Goal: Task Accomplishment & Management: Use online tool/utility

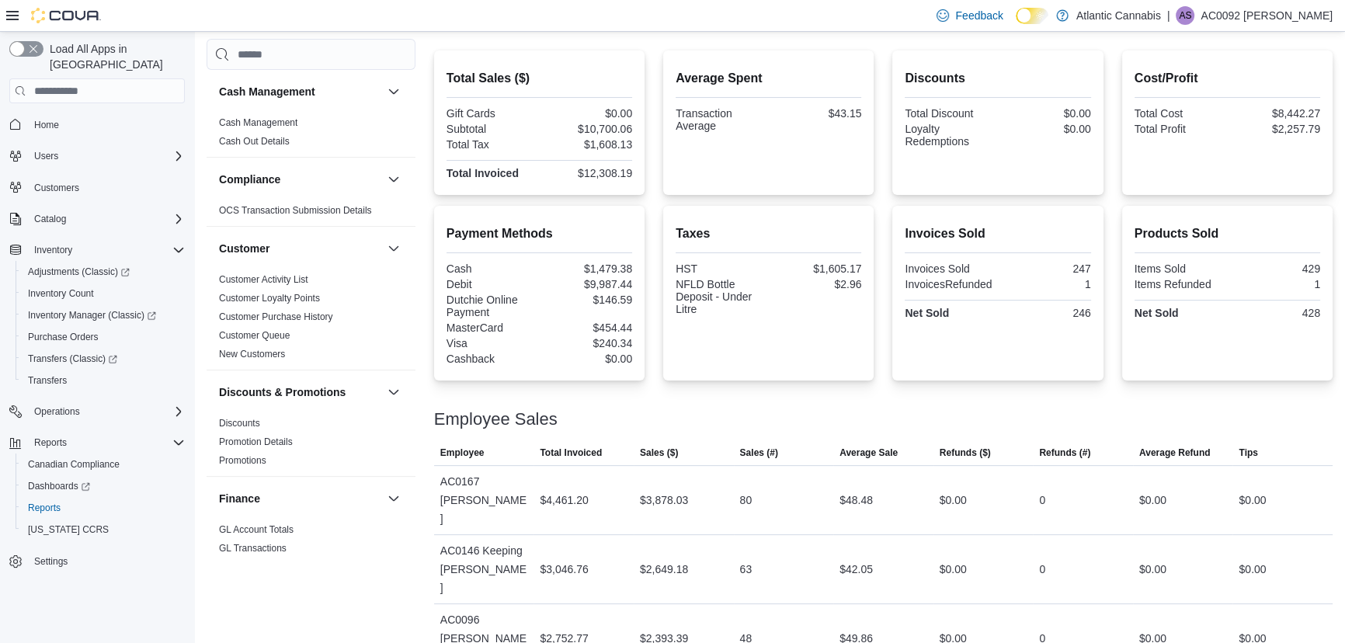
scroll to position [776, 0]
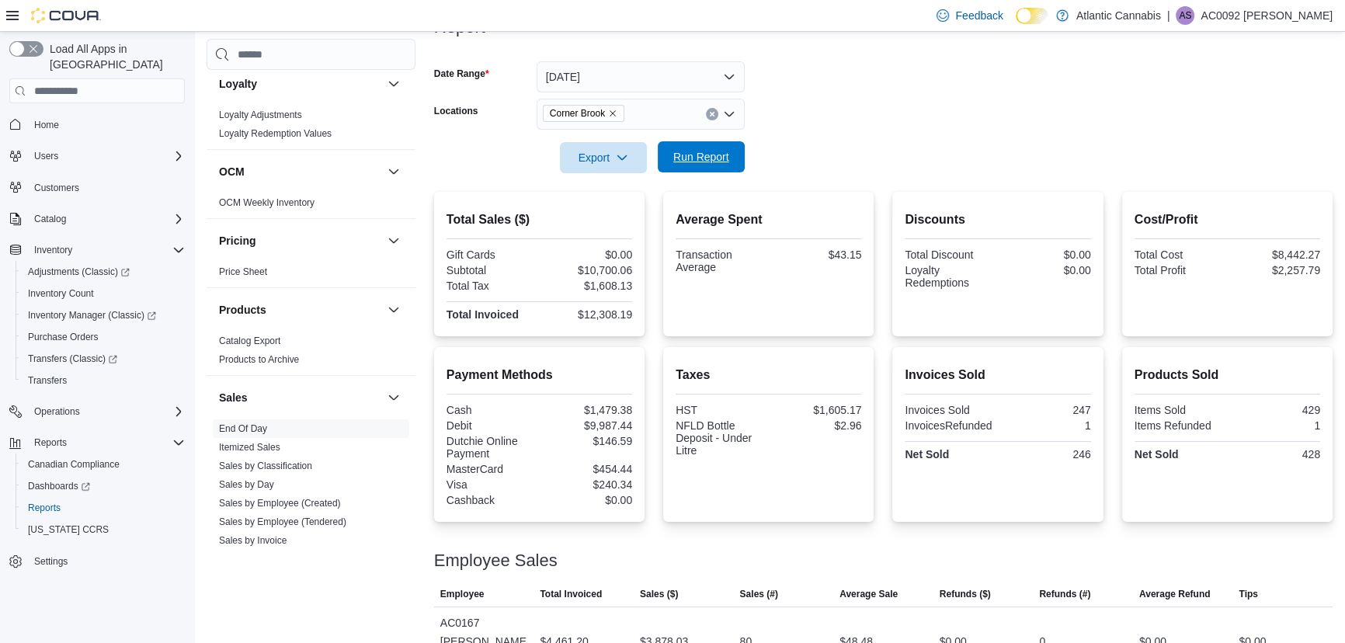
click at [706, 163] on span "Run Report" at bounding box center [701, 157] width 56 height 16
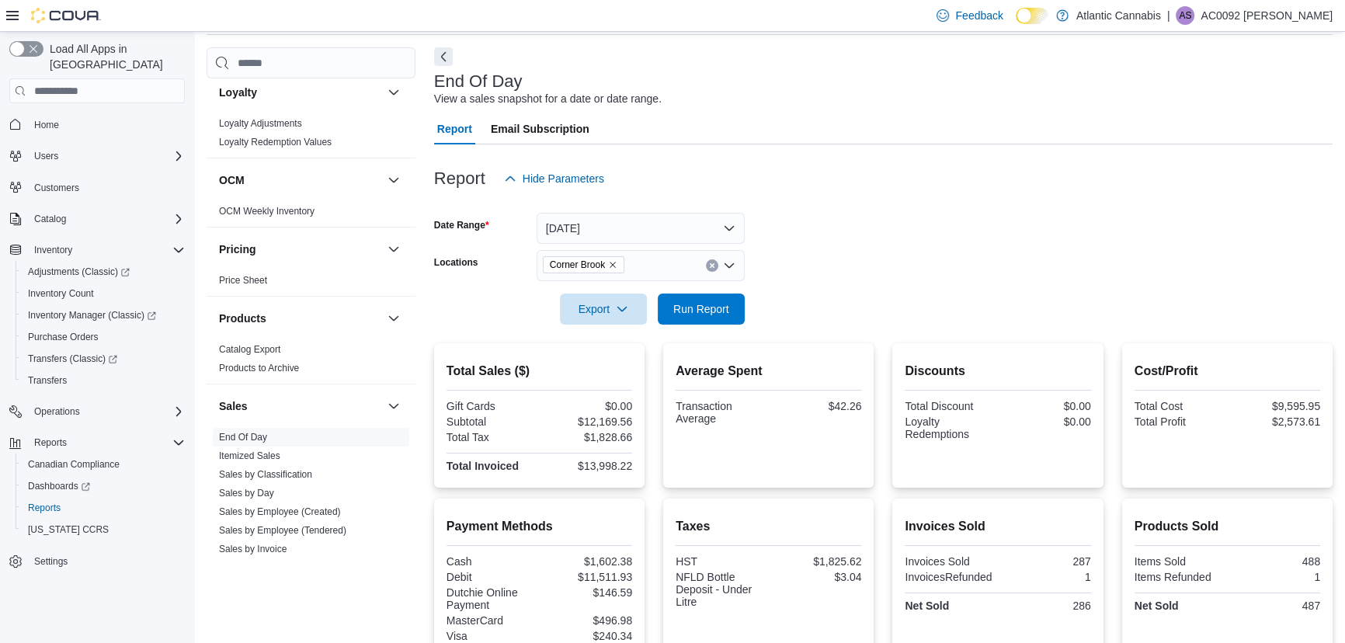
scroll to position [54, 0]
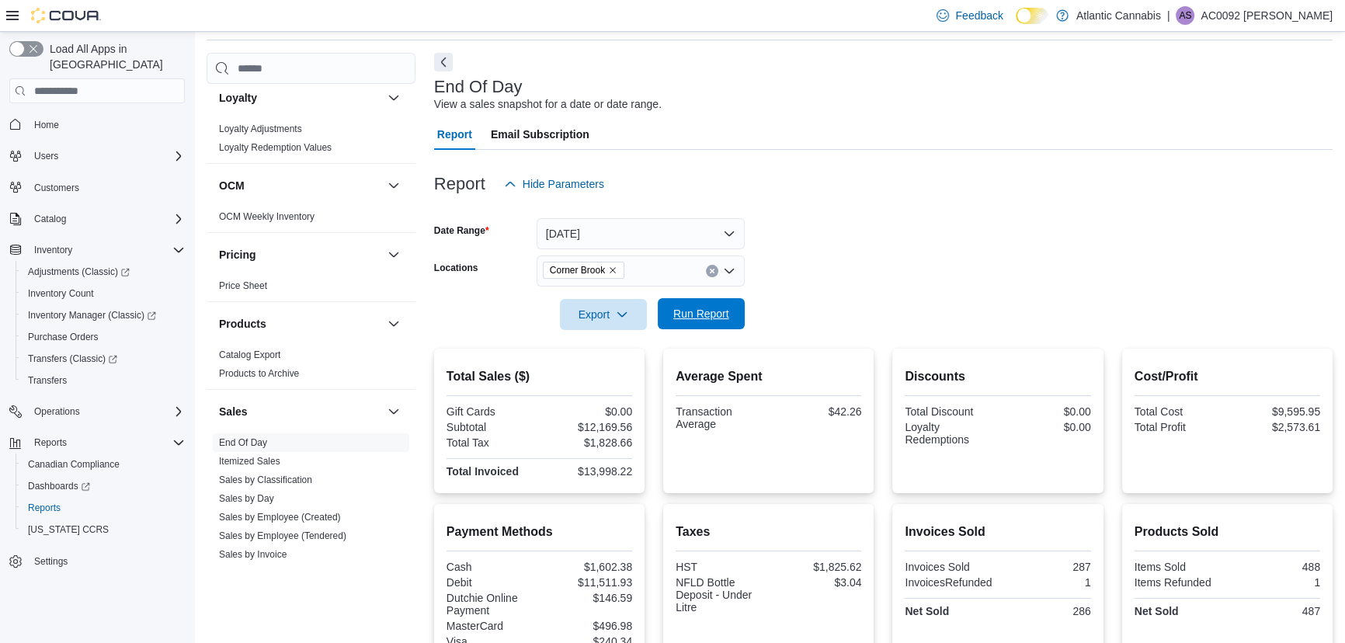
click at [675, 319] on span "Run Report" at bounding box center [701, 314] width 56 height 16
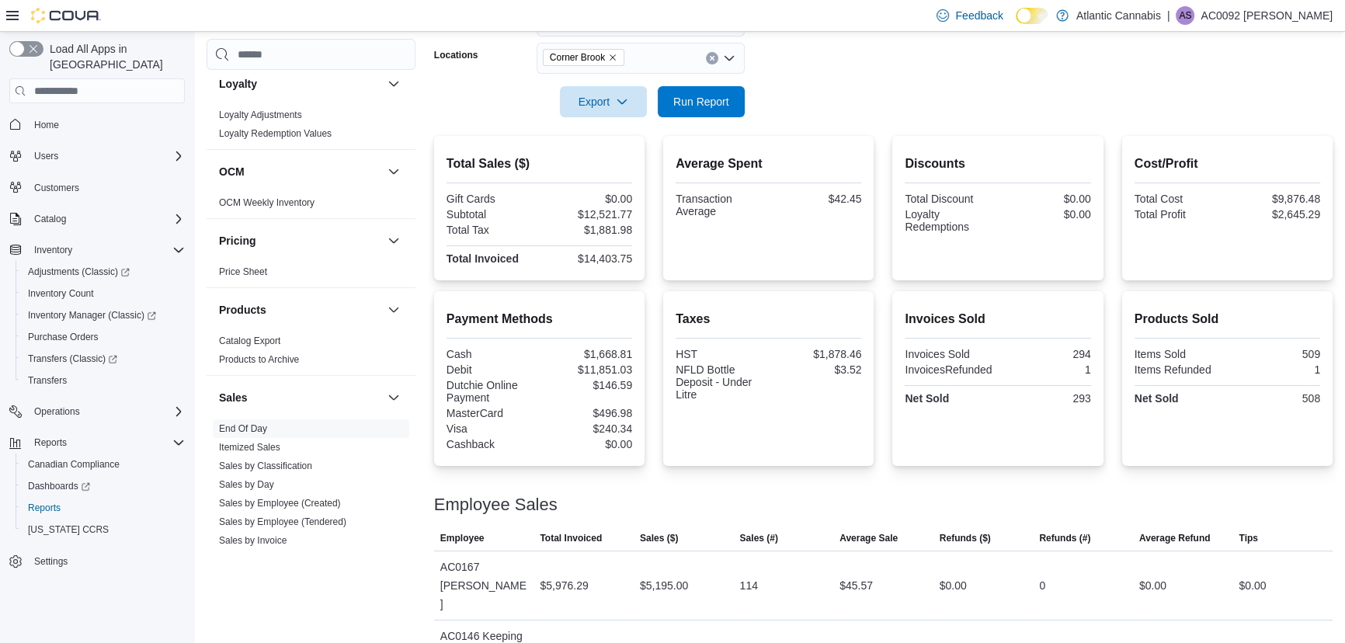
scroll to position [266, 0]
click at [737, 111] on button "Run Report" at bounding box center [701, 101] width 87 height 31
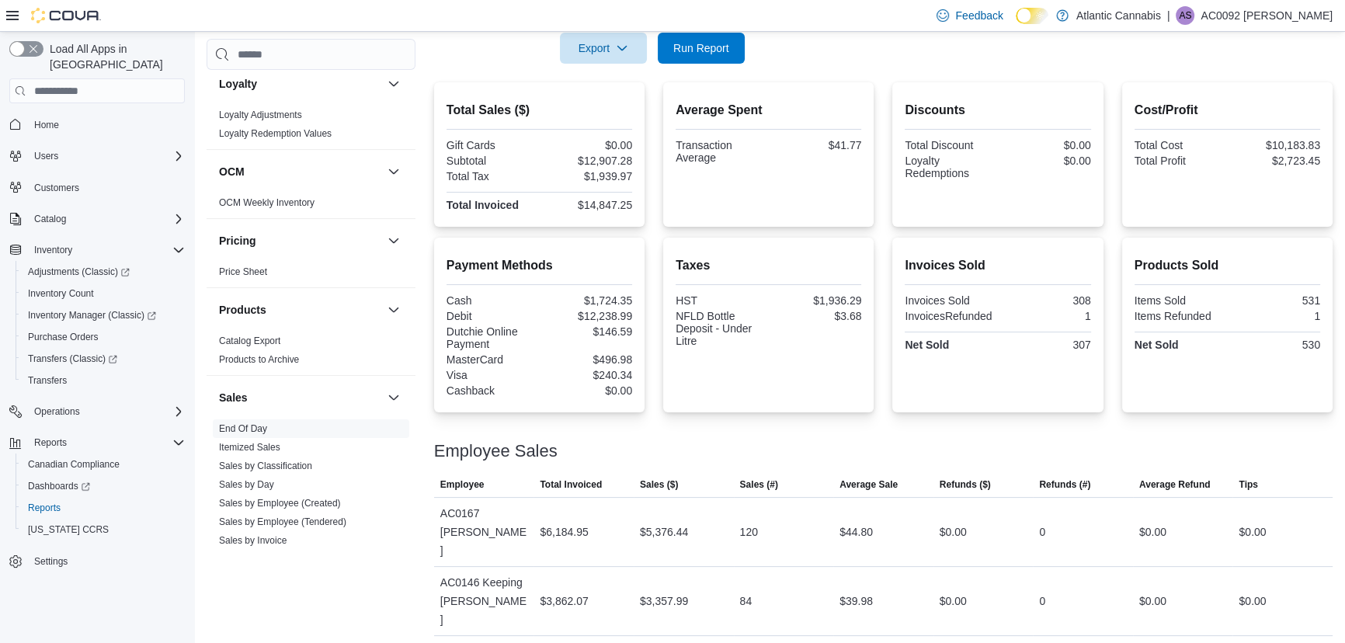
scroll to position [336, 0]
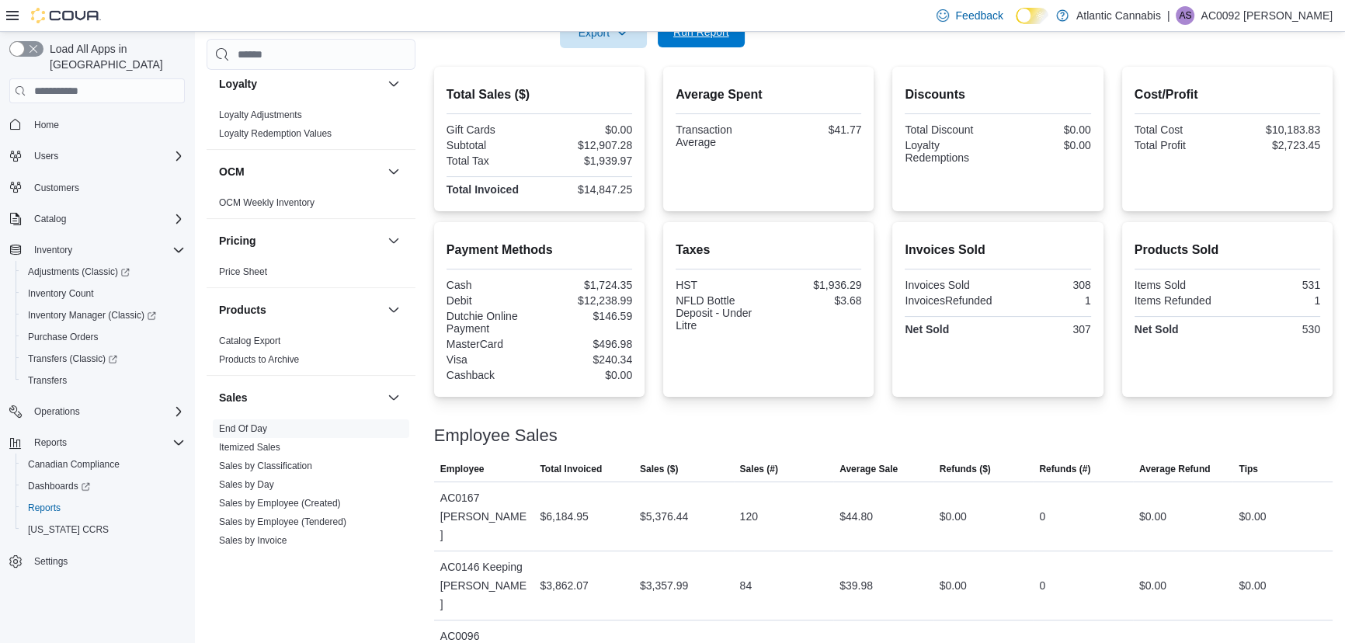
click at [697, 37] on span "Run Report" at bounding box center [701, 32] width 56 height 16
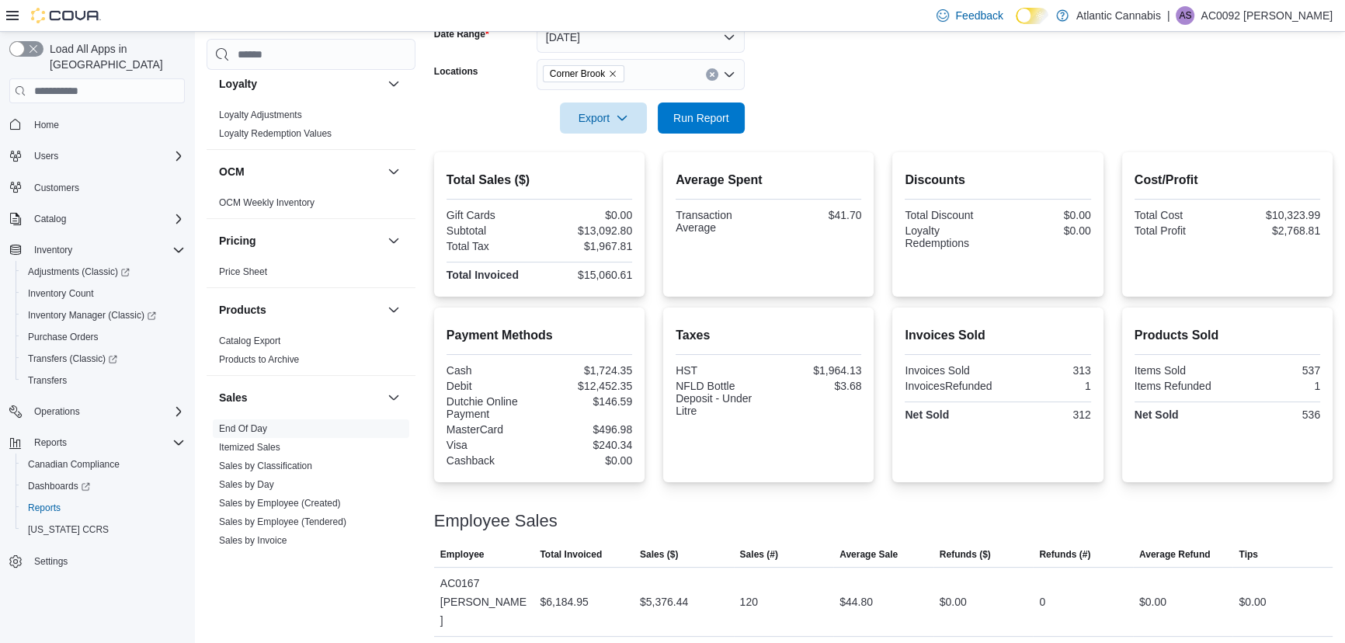
scroll to position [196, 0]
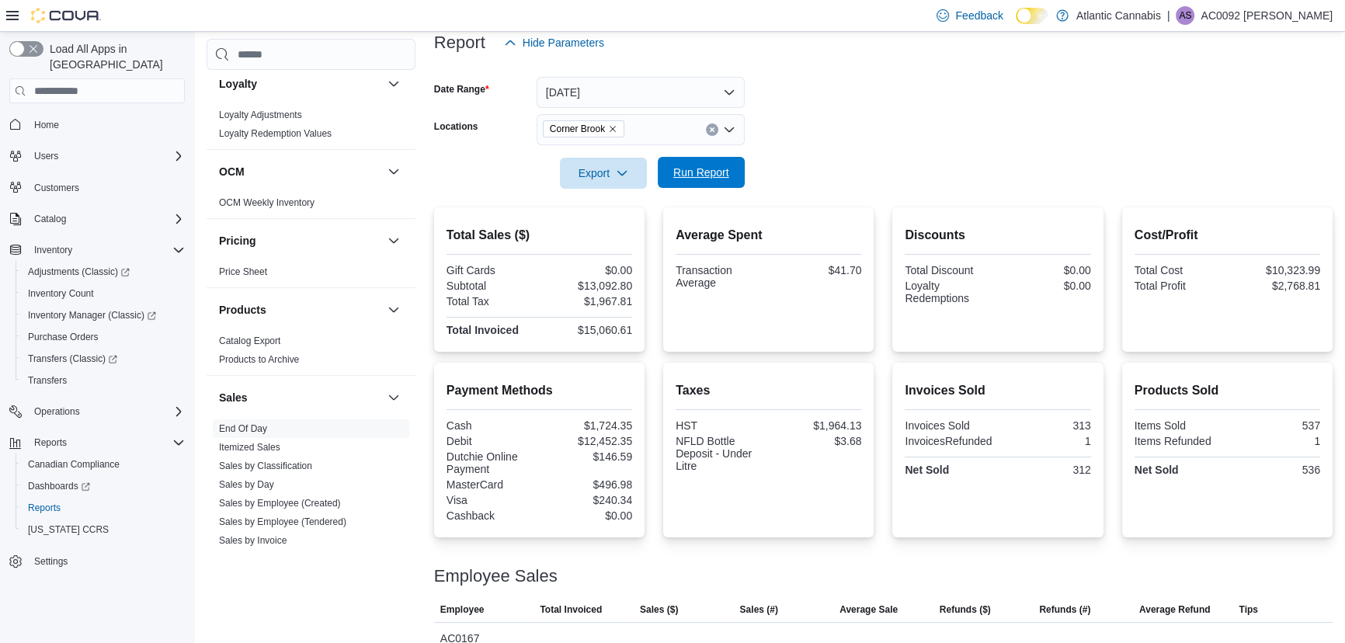
click at [687, 175] on span "Run Report" at bounding box center [701, 173] width 56 height 16
click at [722, 180] on span "Run Report" at bounding box center [701, 172] width 68 height 31
click at [689, 166] on span "Run Report" at bounding box center [701, 173] width 56 height 16
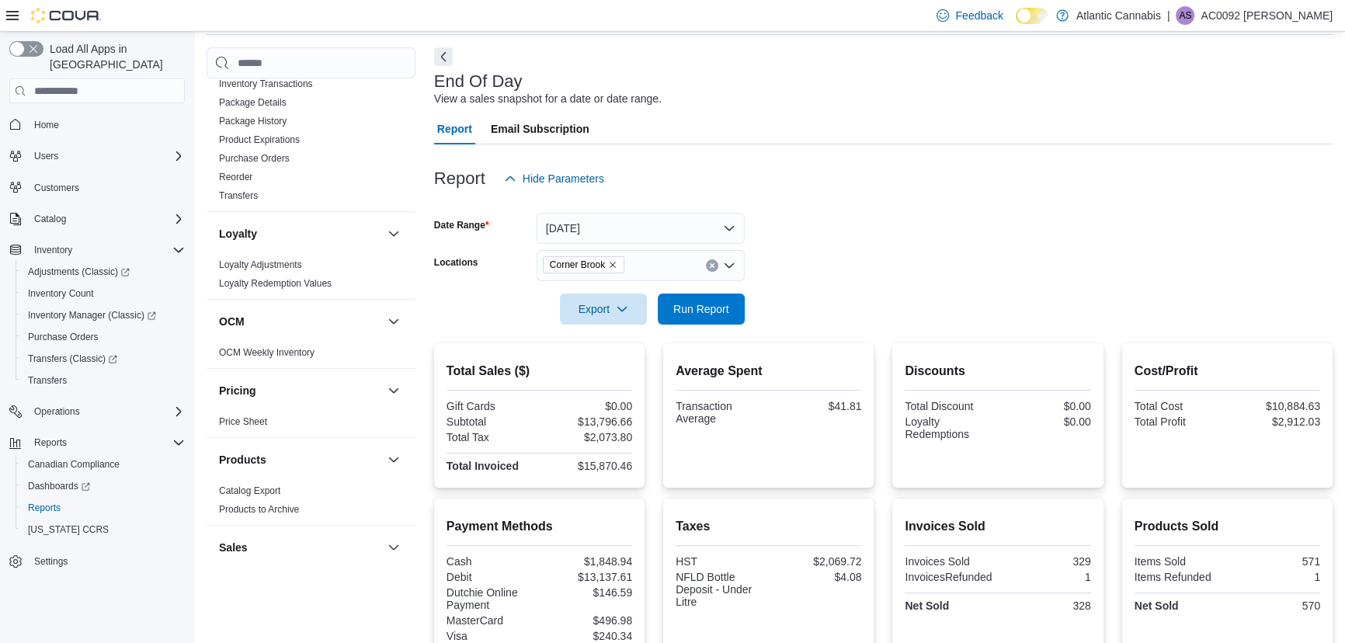
scroll to position [54, 0]
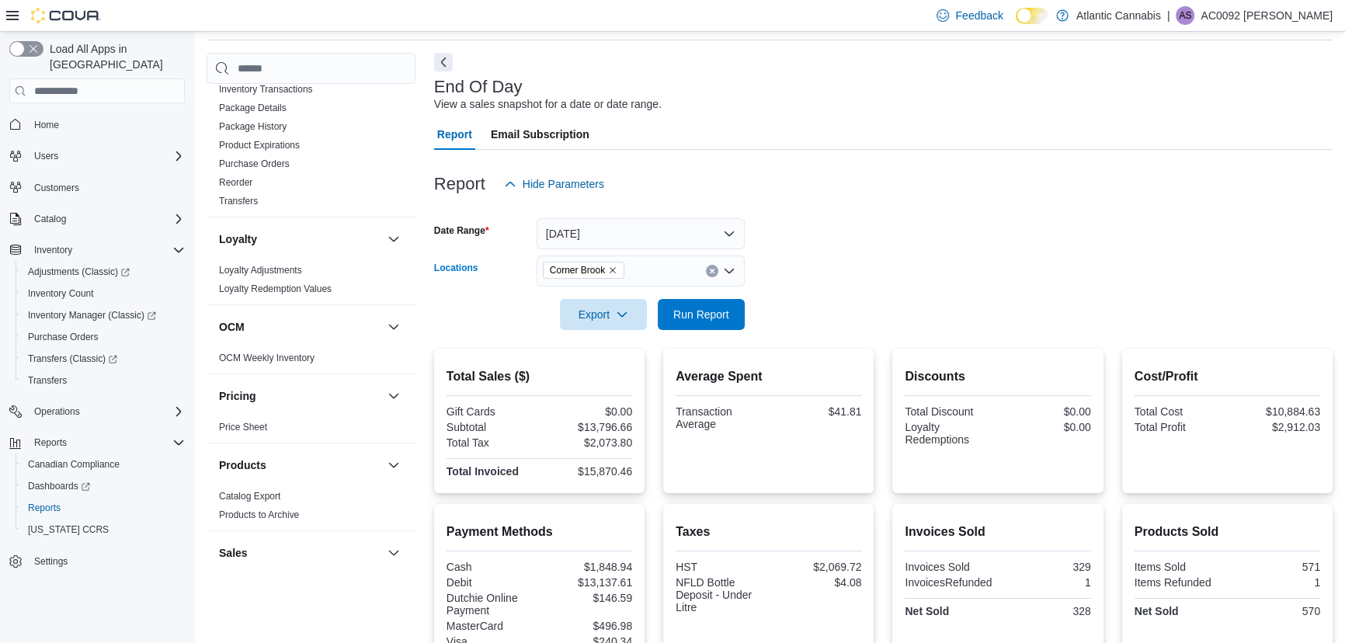
click at [614, 272] on icon "Remove Corner Brook from selection in this group" at bounding box center [612, 269] width 9 height 9
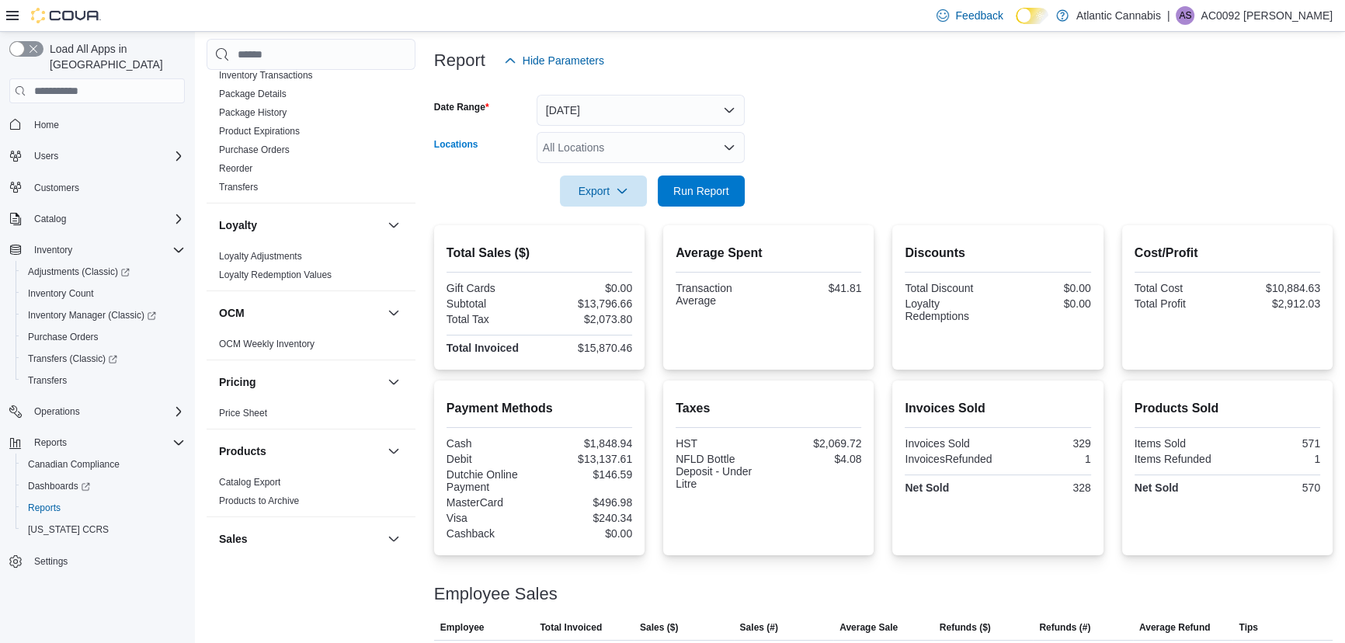
scroll to position [196, 0]
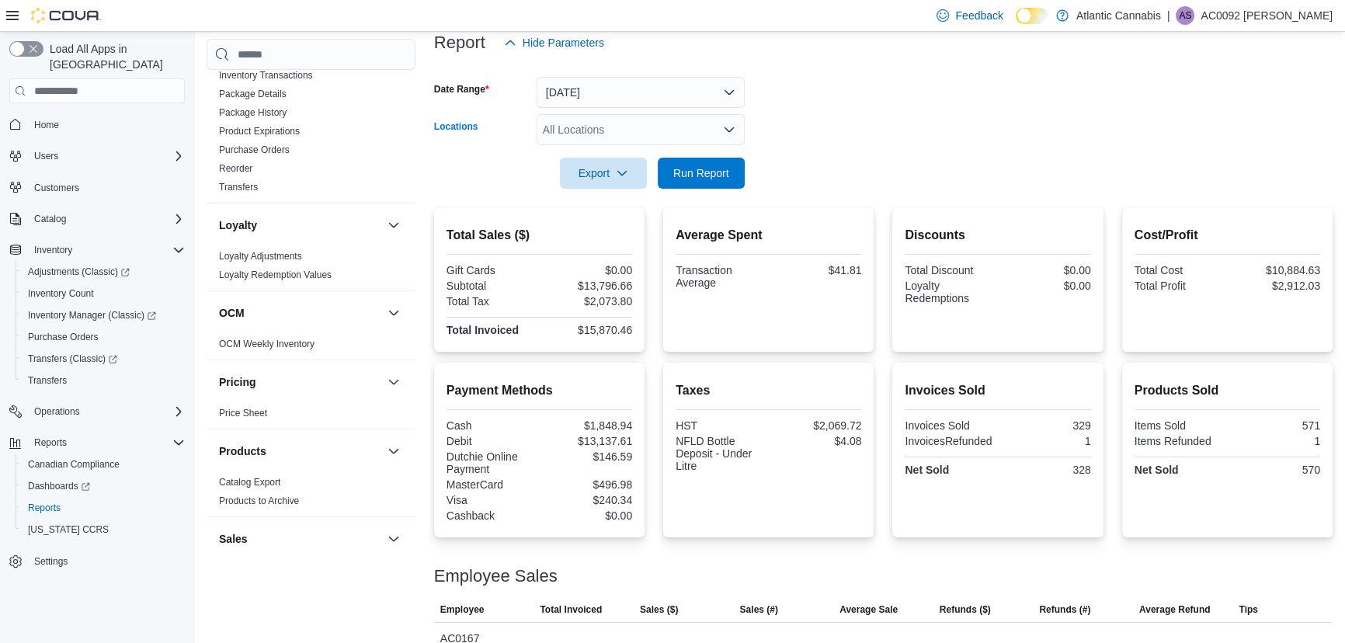
click at [629, 132] on div "All Locations" at bounding box center [640, 129] width 208 height 31
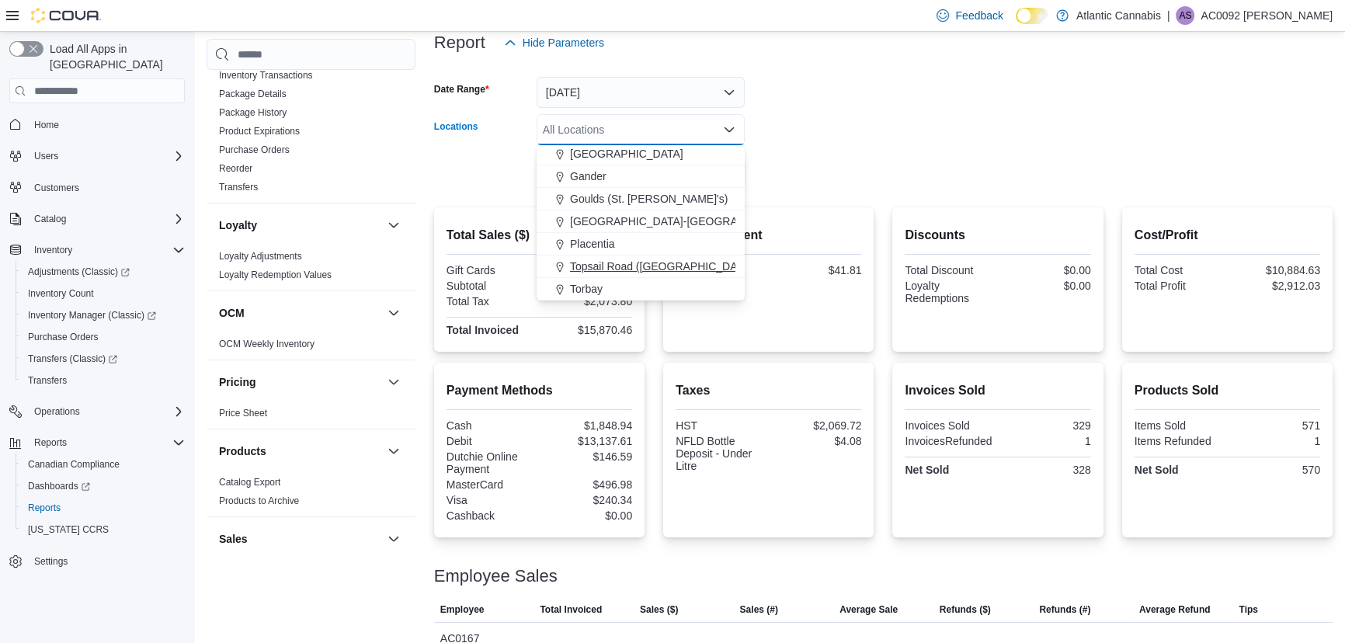
click at [644, 270] on span "Topsail Road ([GEOGRAPHIC_DATA][PERSON_NAME])" at bounding box center [708, 266] width 276 height 16
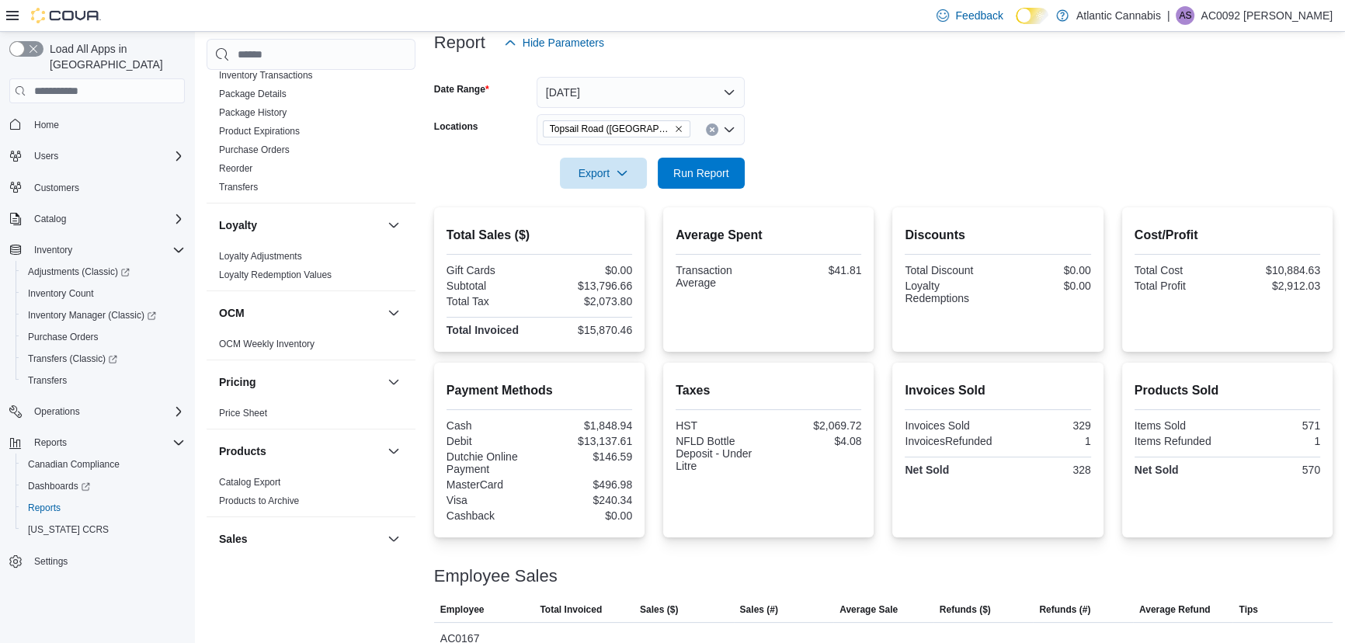
click at [893, 101] on form "Date Range [DATE] Locations [GEOGRAPHIC_DATA] ([GEOGRAPHIC_DATA][PERSON_NAME]) …" at bounding box center [883, 123] width 898 height 130
click at [751, 166] on form "Date Range [DATE] Locations [GEOGRAPHIC_DATA] ([GEOGRAPHIC_DATA][PERSON_NAME]) …" at bounding box center [883, 123] width 898 height 130
click at [716, 179] on span "Run Report" at bounding box center [701, 173] width 56 height 16
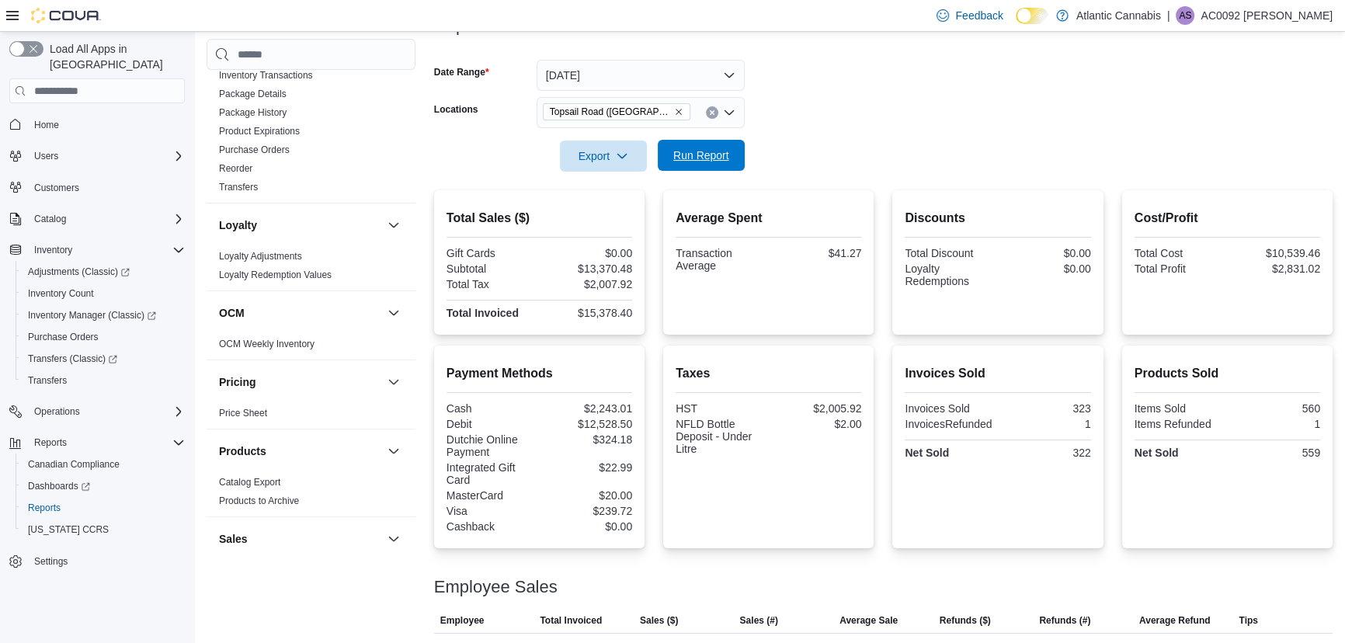
scroll to position [205, 0]
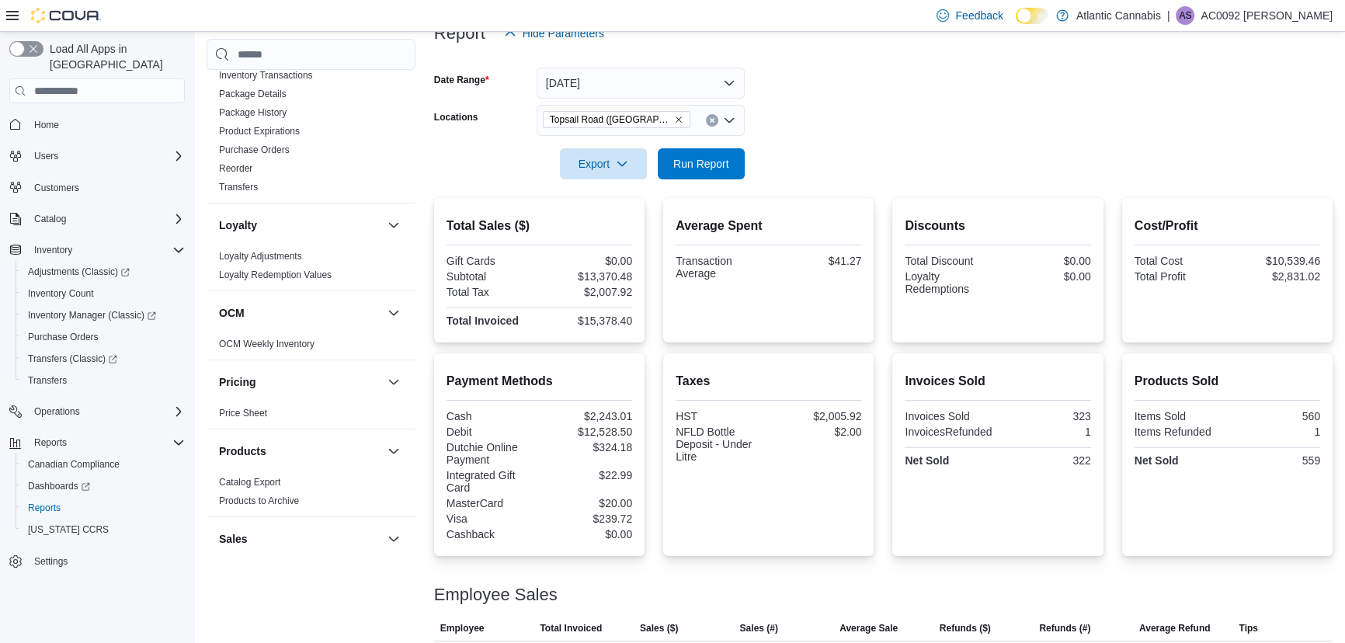
click at [674, 123] on icon "Remove Topsail Road (St. John's) from selection in this group" at bounding box center [678, 119] width 9 height 9
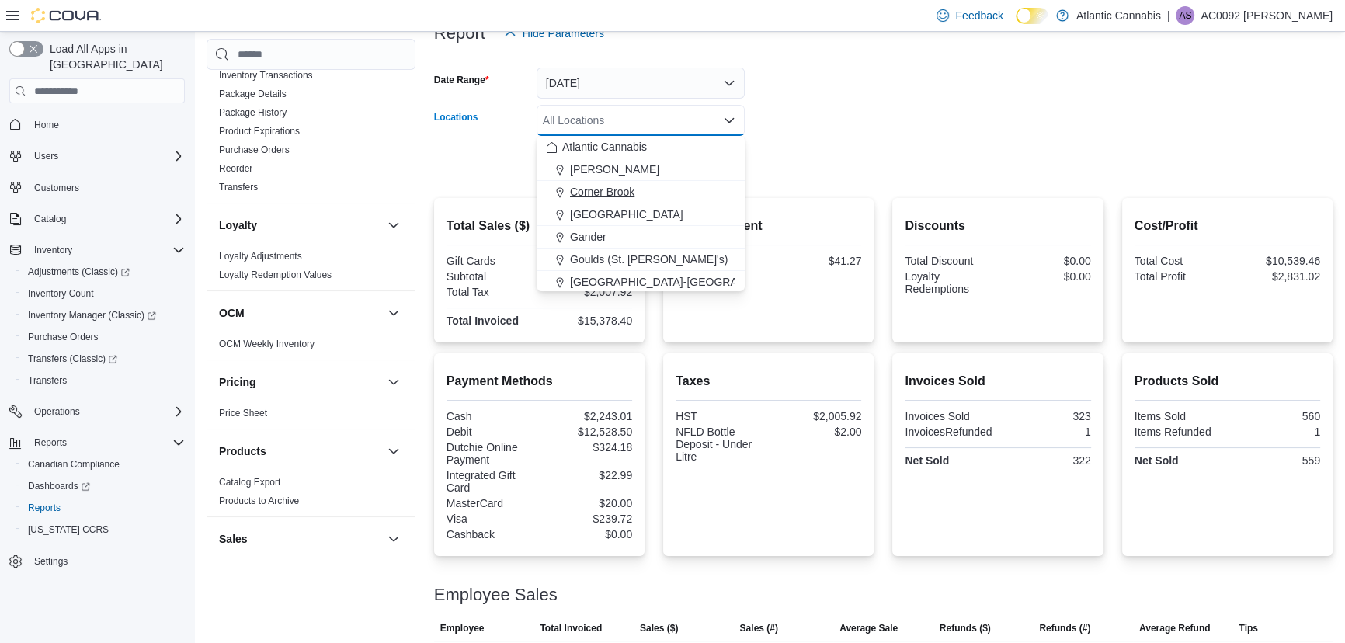
click at [682, 184] on div "Corner Brook" at bounding box center [640, 192] width 189 height 16
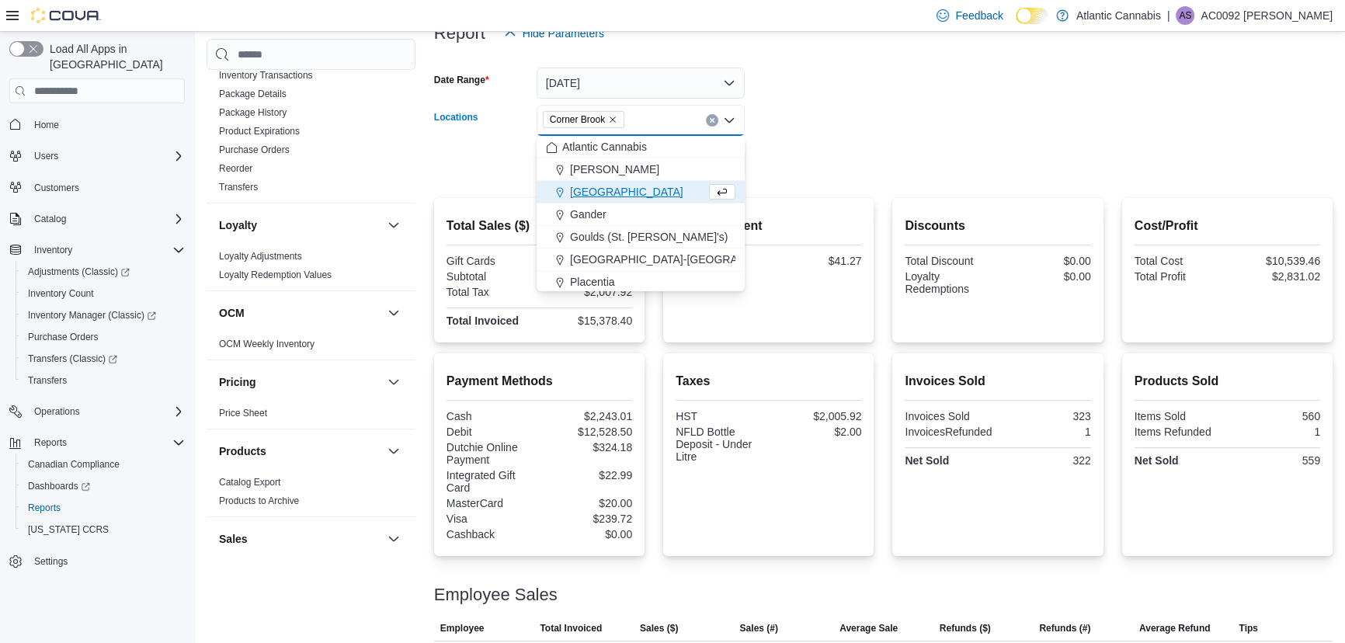
drag, startPoint x: 1042, startPoint y: 40, endPoint x: 942, endPoint y: 93, distance: 113.2
click at [1018, 54] on div "Report Hide Parameters Date Range [DATE] Locations [GEOGRAPHIC_DATA] Combo box.…" at bounding box center [883, 477] width 898 height 956
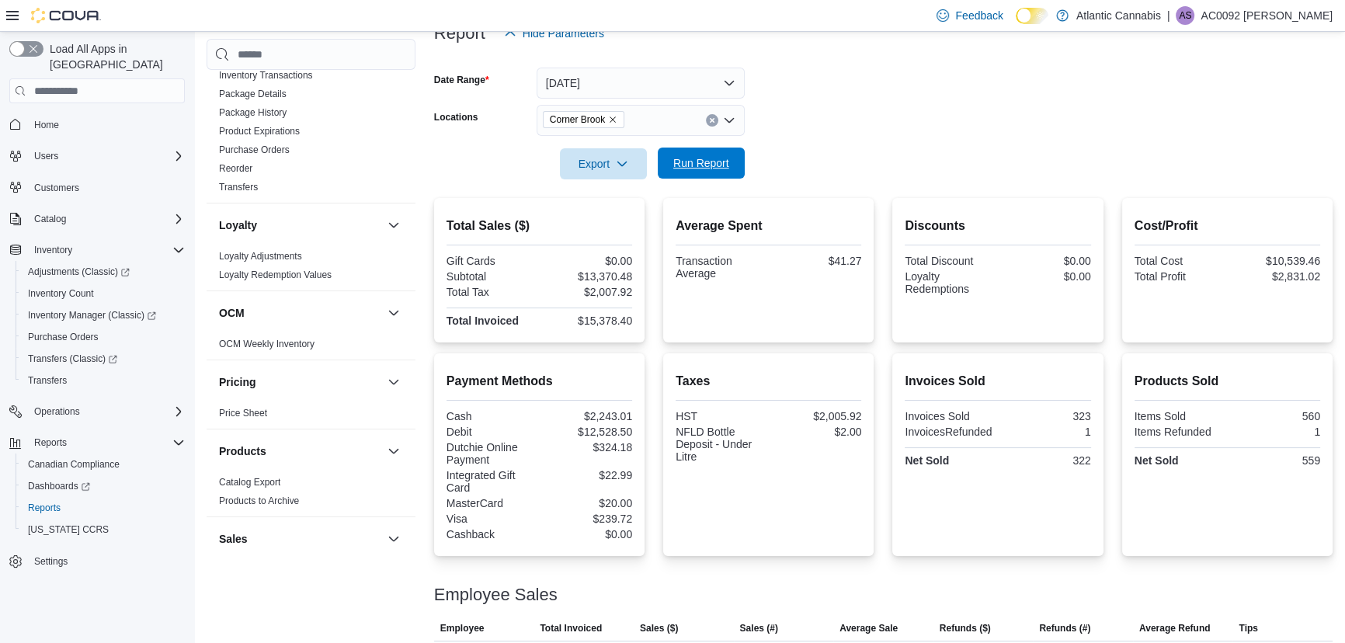
click at [712, 168] on span "Run Report" at bounding box center [701, 163] width 56 height 16
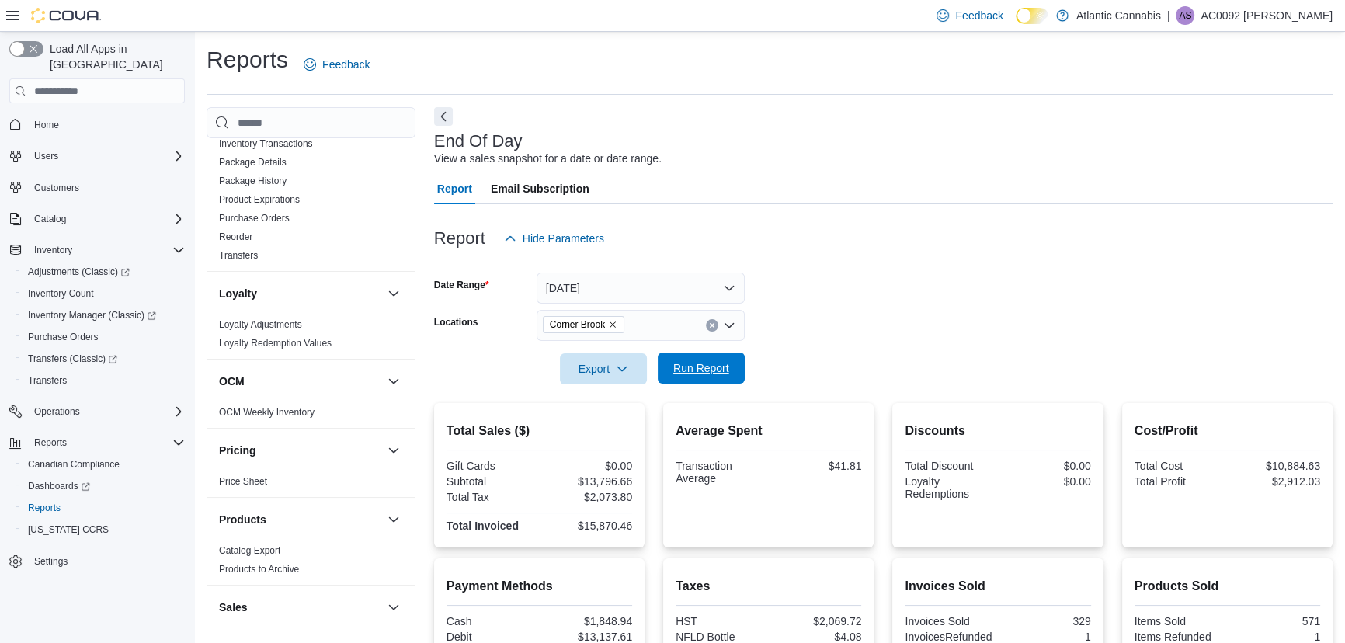
click at [696, 363] on span "Run Report" at bounding box center [701, 368] width 56 height 16
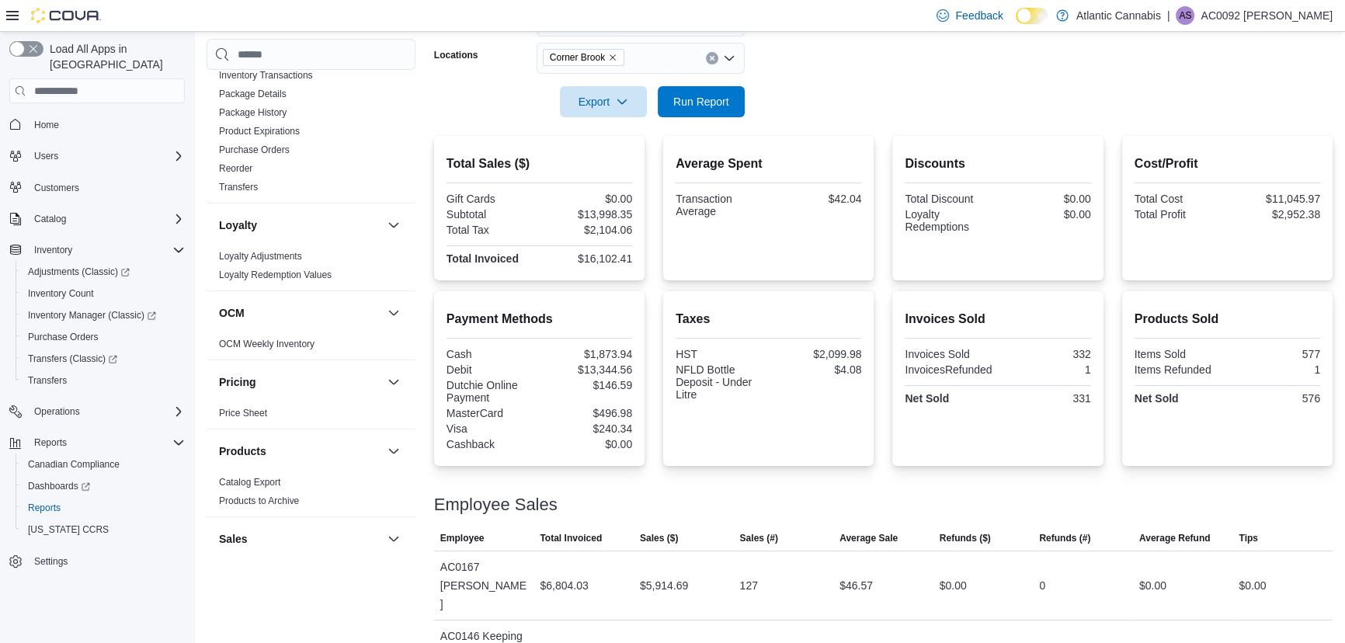
scroll to position [266, 0]
click at [713, 99] on span "Run Report" at bounding box center [701, 102] width 56 height 16
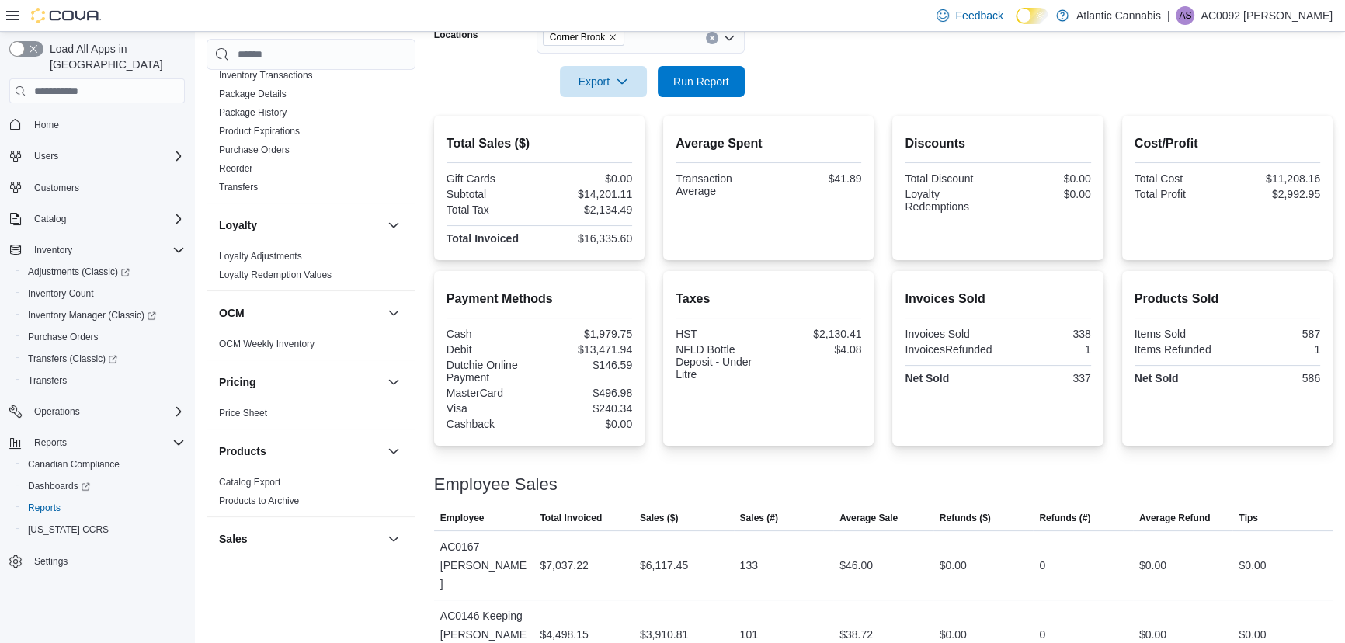
scroll to position [265, 0]
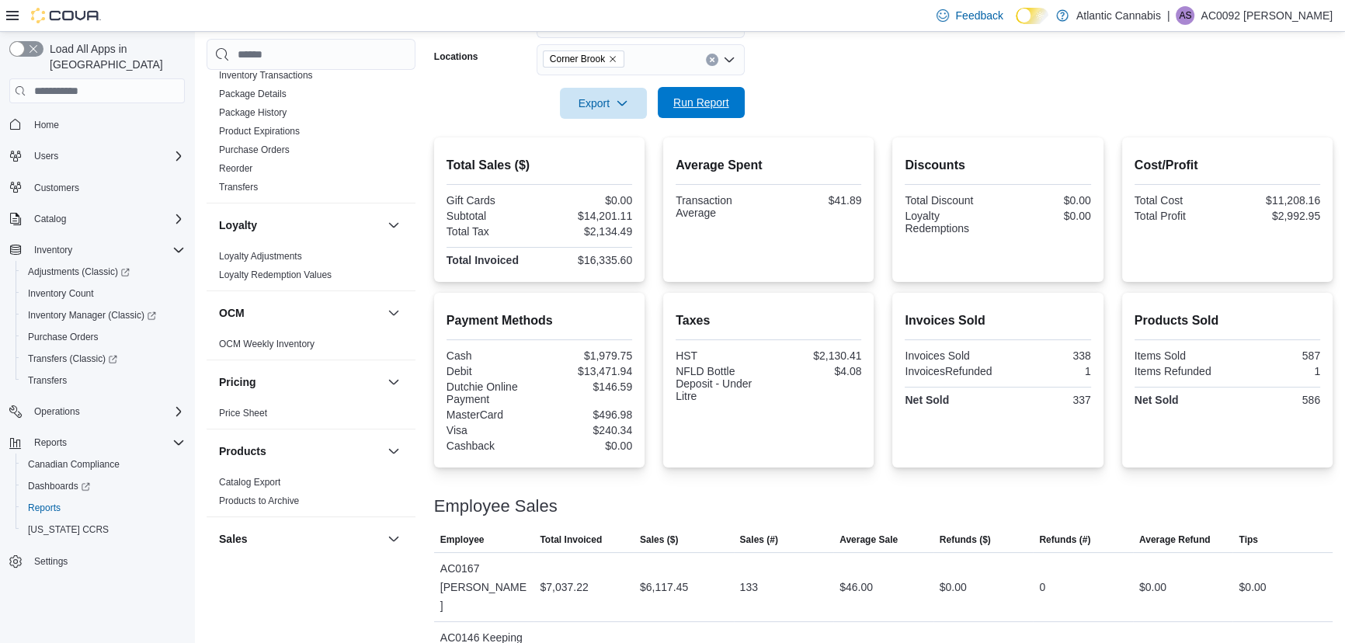
click at [678, 109] on span "Run Report" at bounding box center [701, 103] width 56 height 16
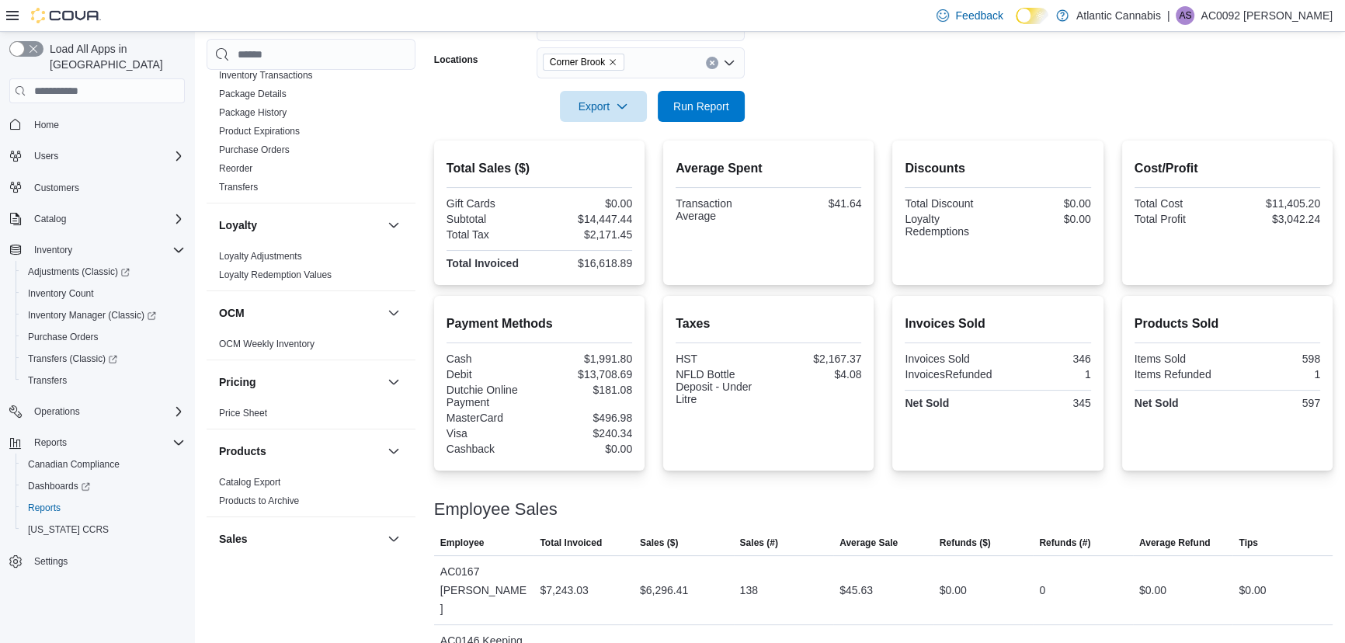
scroll to position [195, 0]
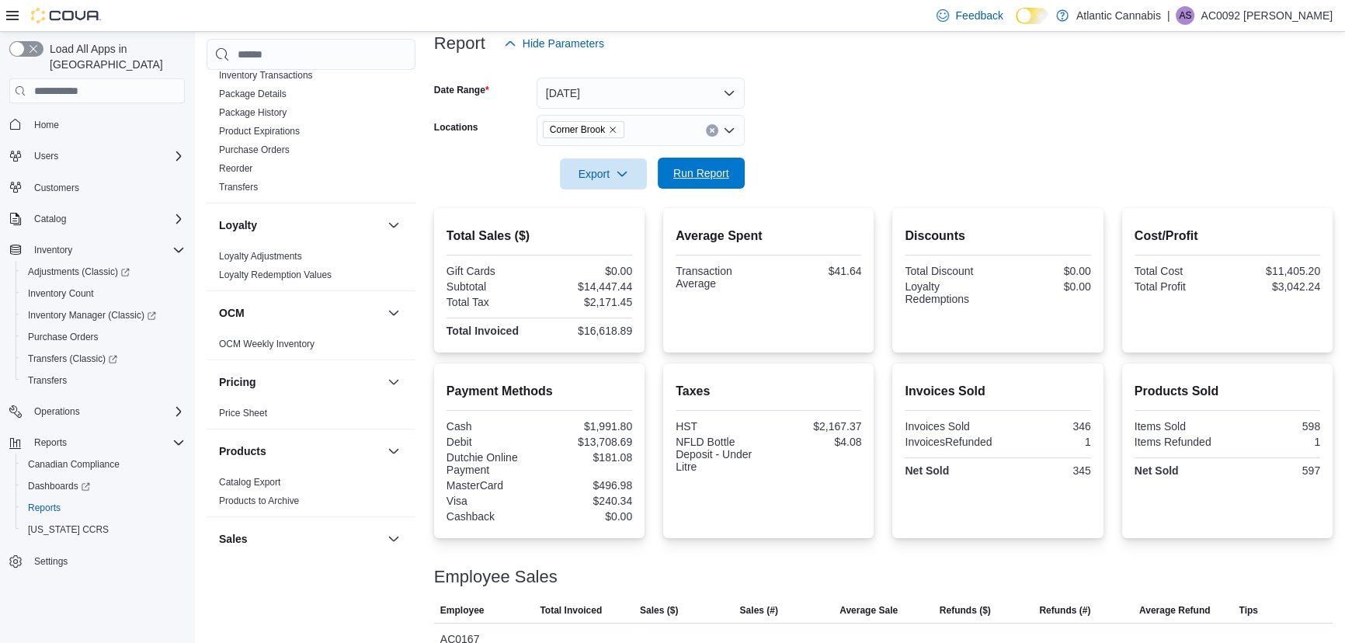
click at [717, 186] on span "Run Report" at bounding box center [701, 173] width 68 height 31
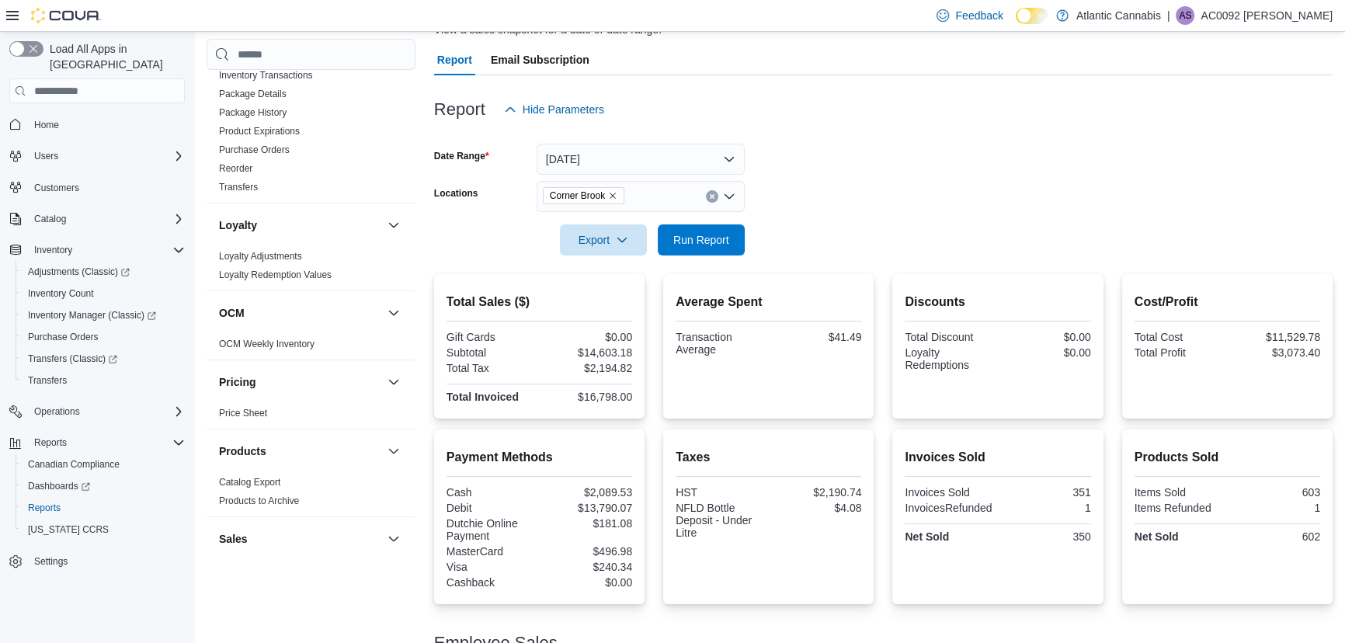
scroll to position [0, 0]
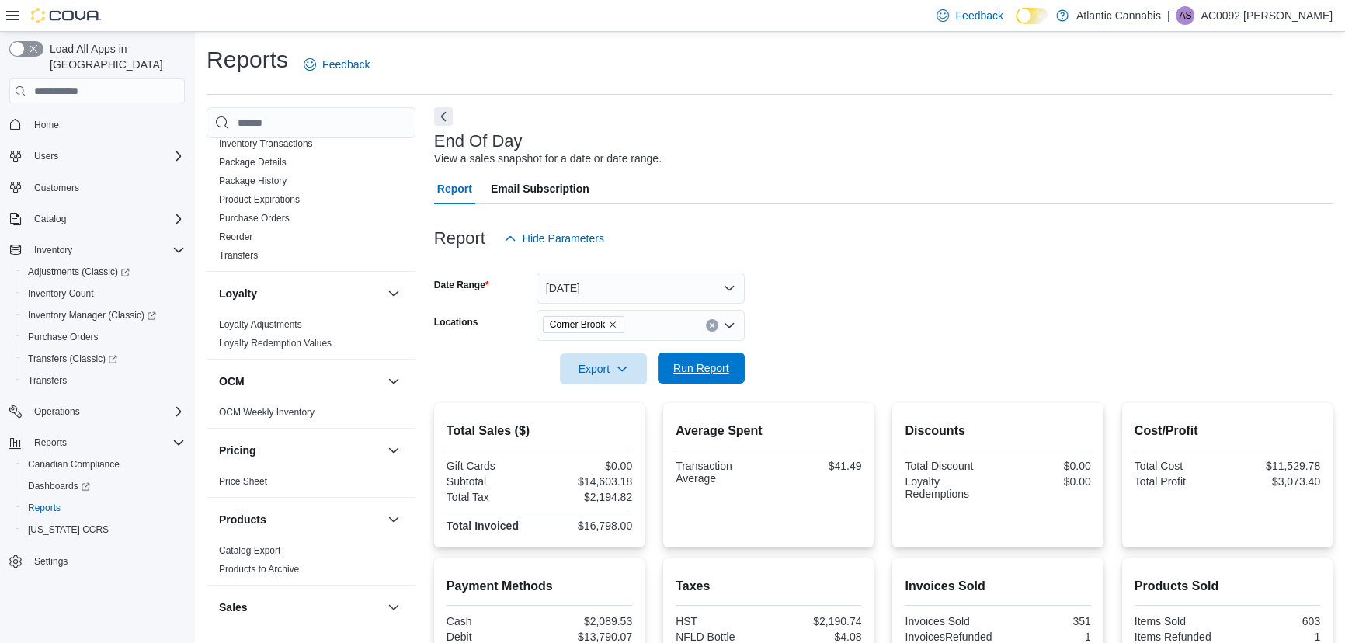
click at [669, 377] on span "Run Report" at bounding box center [701, 367] width 68 height 31
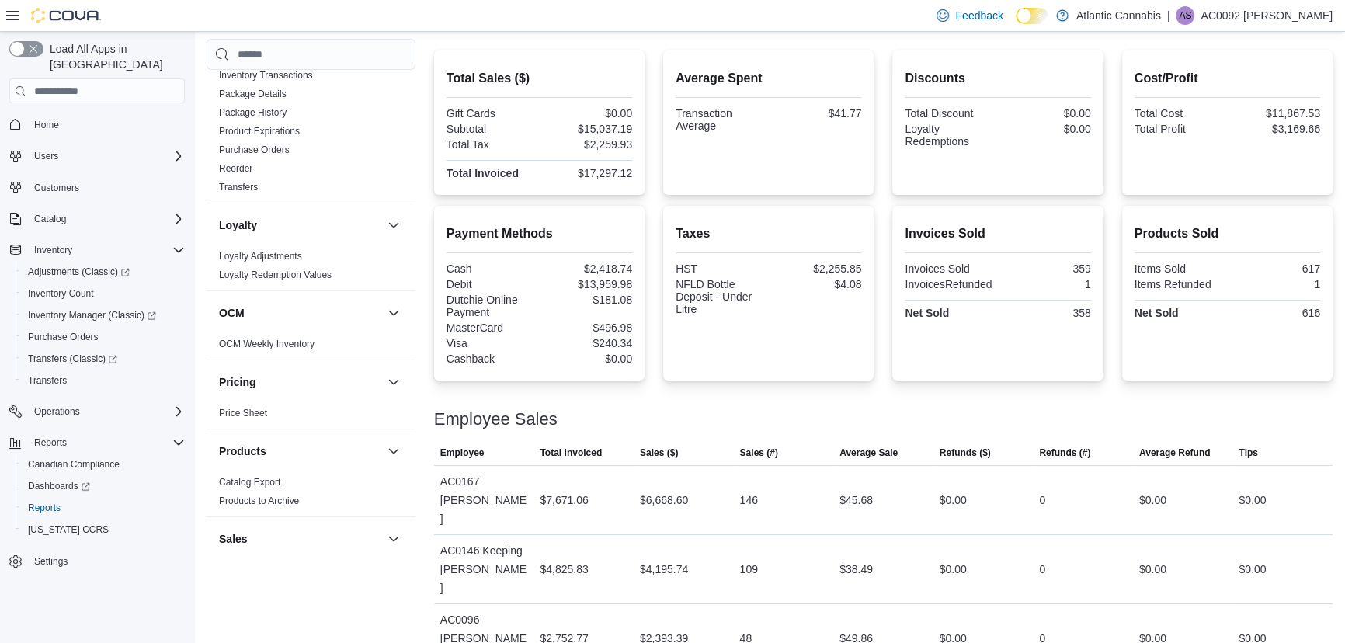
scroll to position [266, 0]
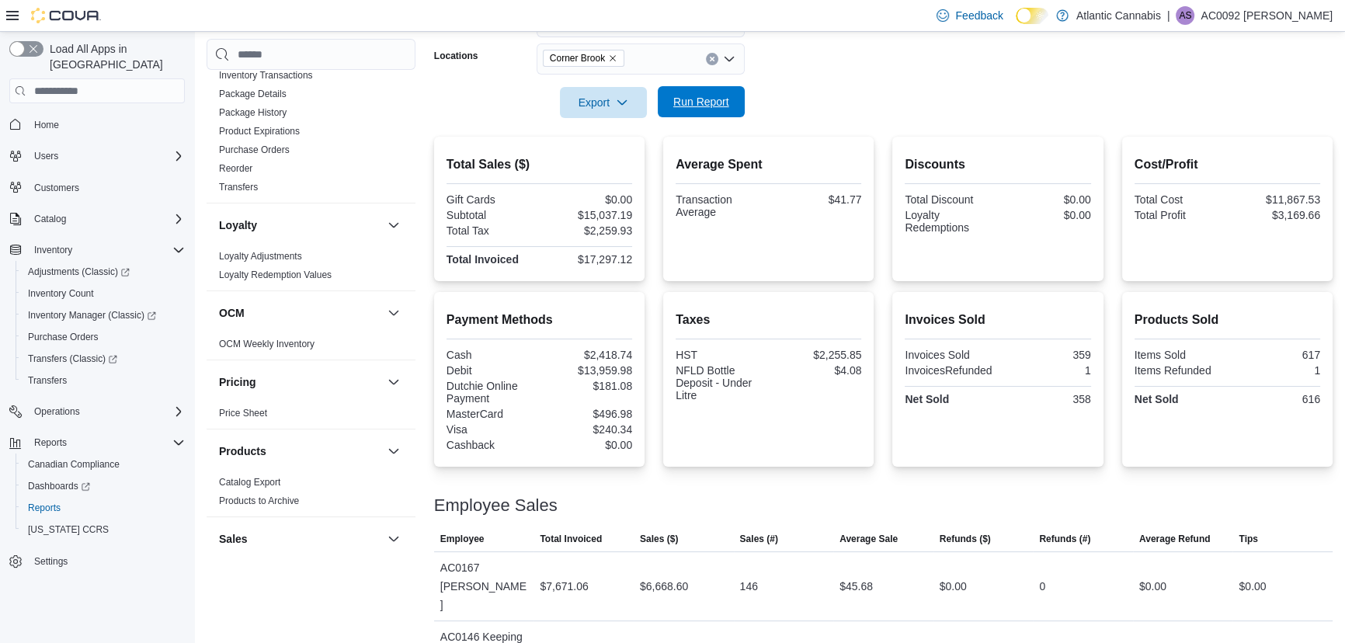
click at [695, 94] on span "Run Report" at bounding box center [701, 102] width 56 height 16
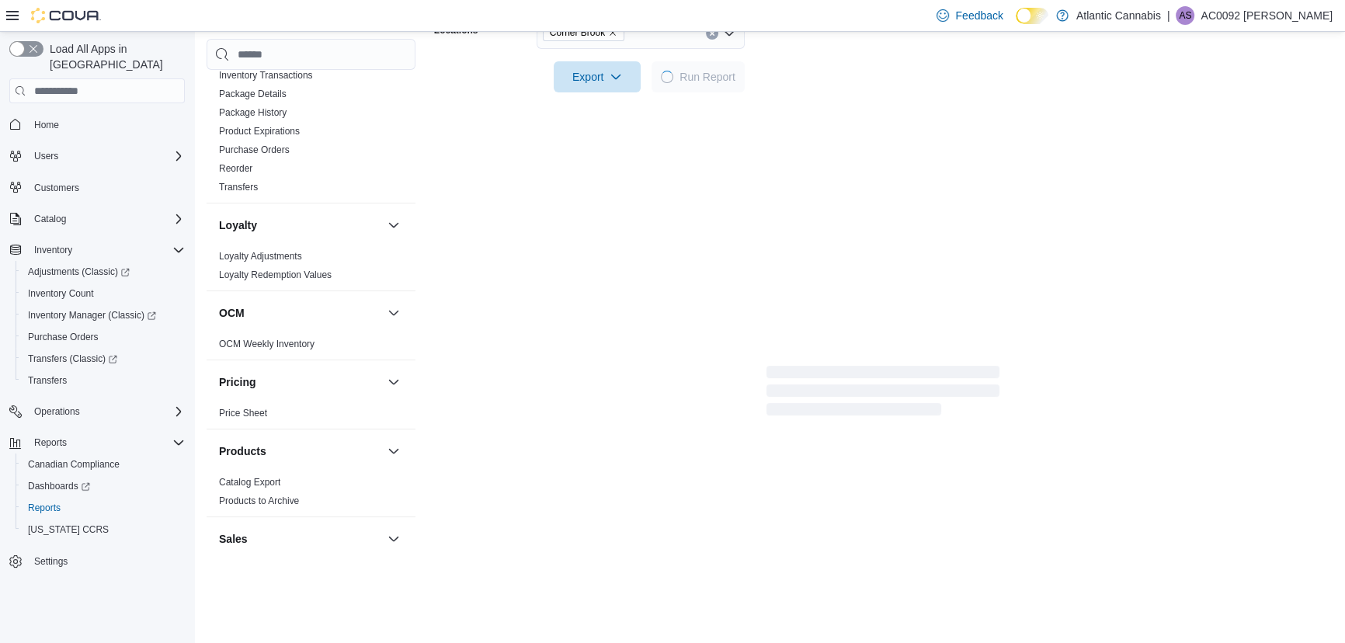
scroll to position [336, 0]
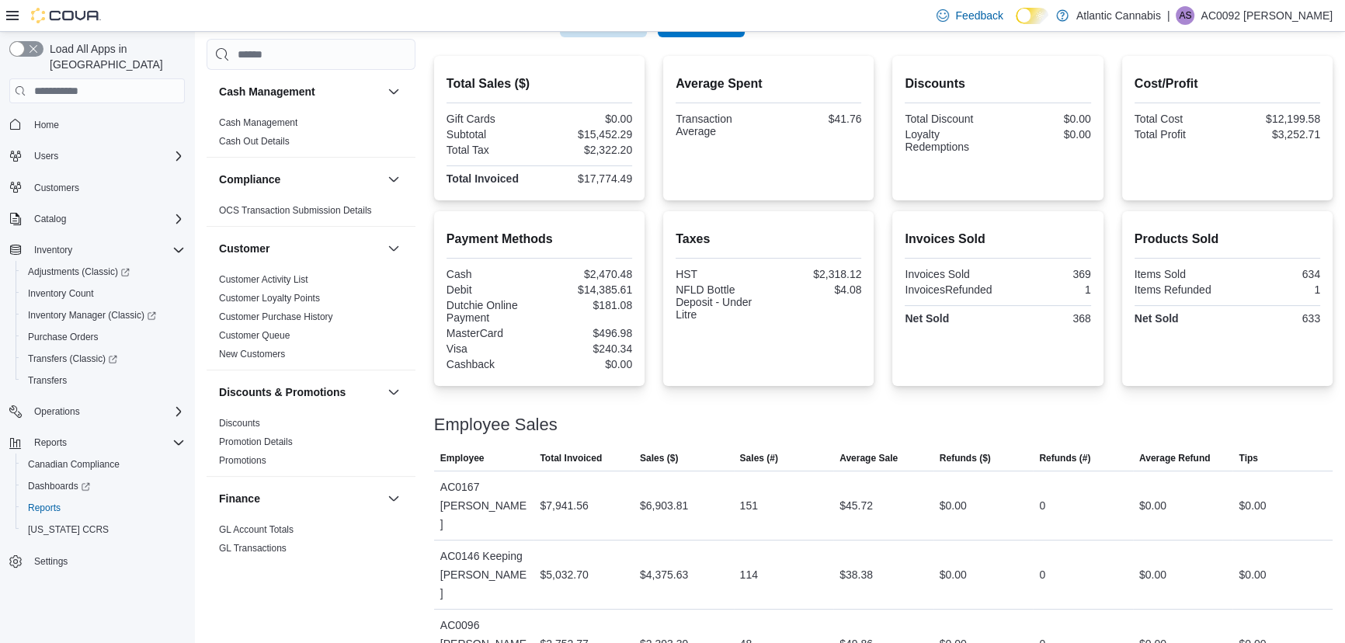
scroll to position [266, 0]
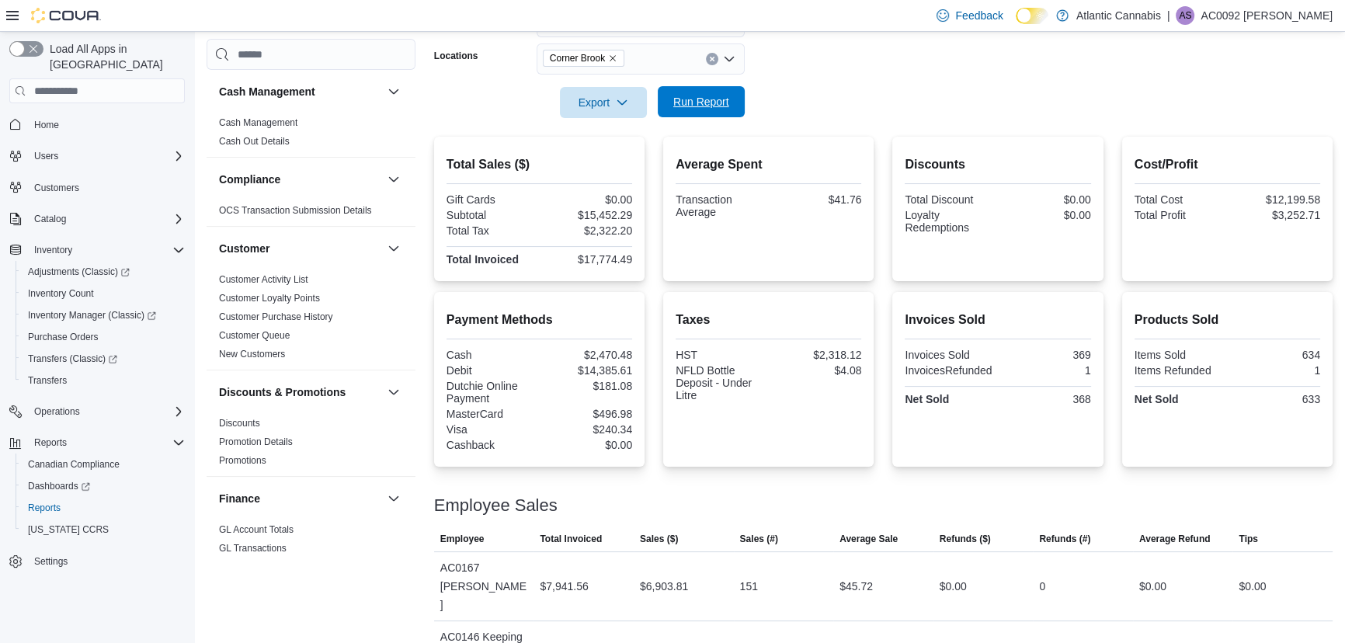
click at [701, 113] on span "Run Report" at bounding box center [701, 101] width 68 height 31
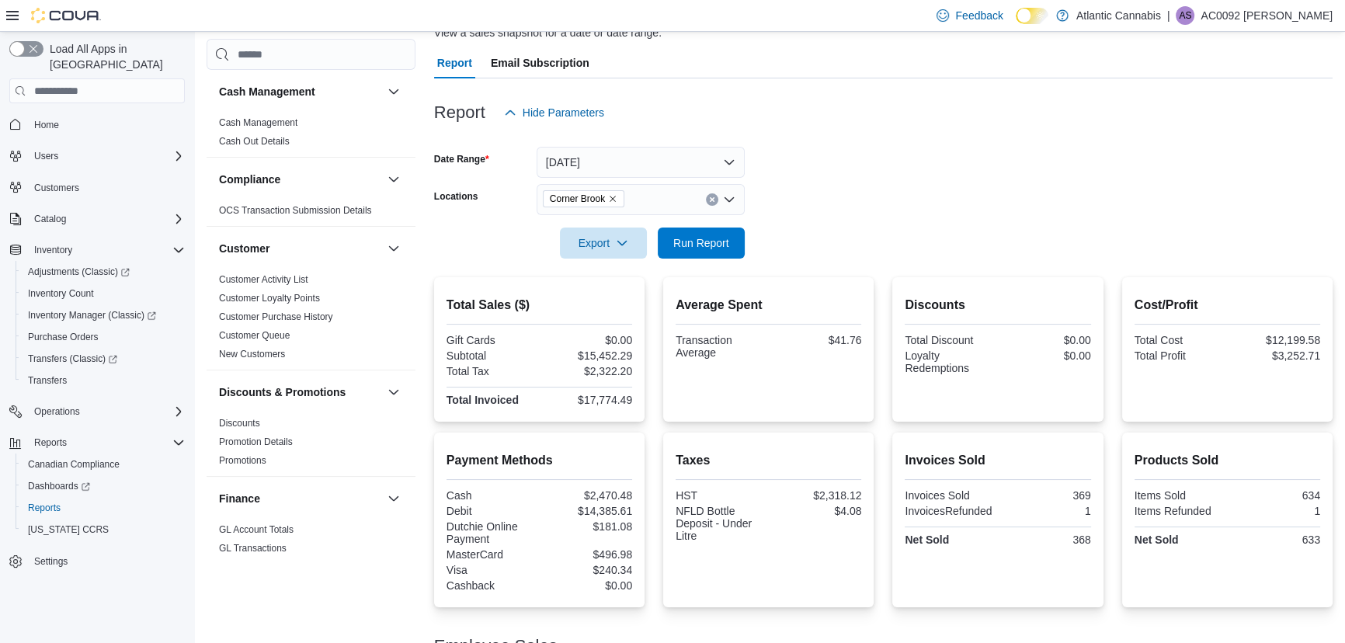
scroll to position [125, 0]
click at [617, 196] on icon "Remove Corner Brook from selection in this group" at bounding box center [612, 199] width 9 height 9
click at [840, 210] on form "Date Range [DATE] Locations All Locations Export Run Report" at bounding box center [883, 194] width 898 height 130
click at [681, 251] on span "Run Report" at bounding box center [701, 242] width 68 height 31
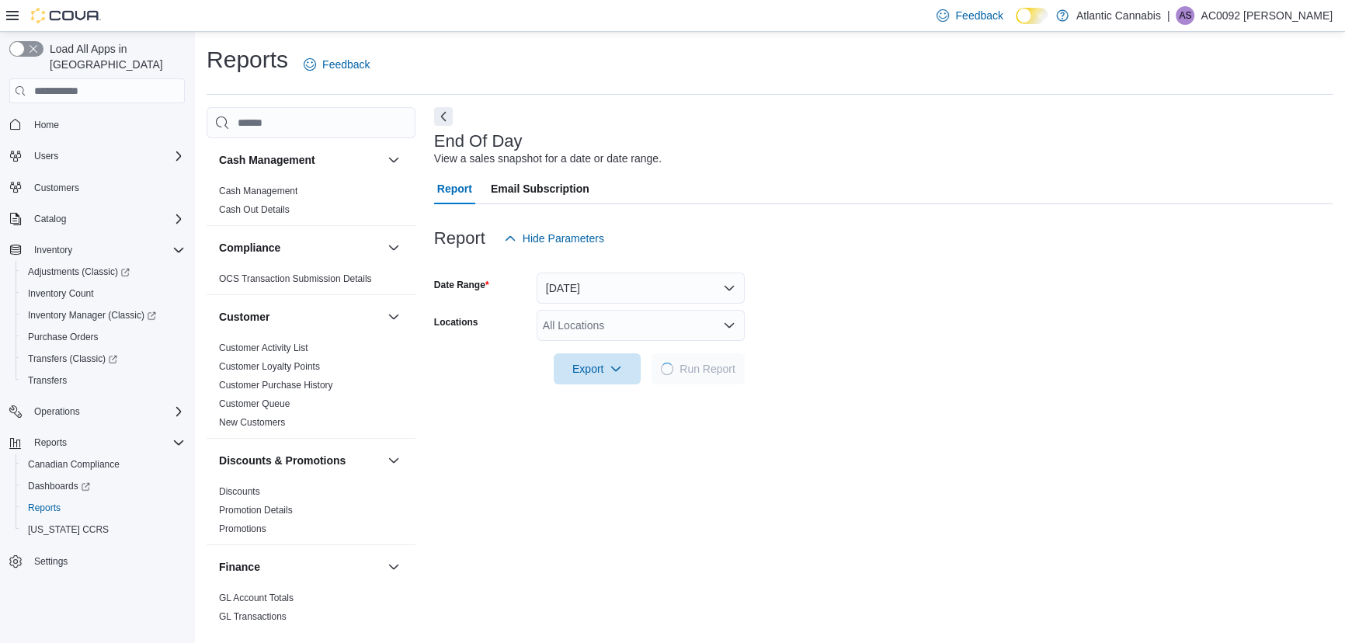
click at [598, 325] on div "All Locations" at bounding box center [640, 325] width 208 height 31
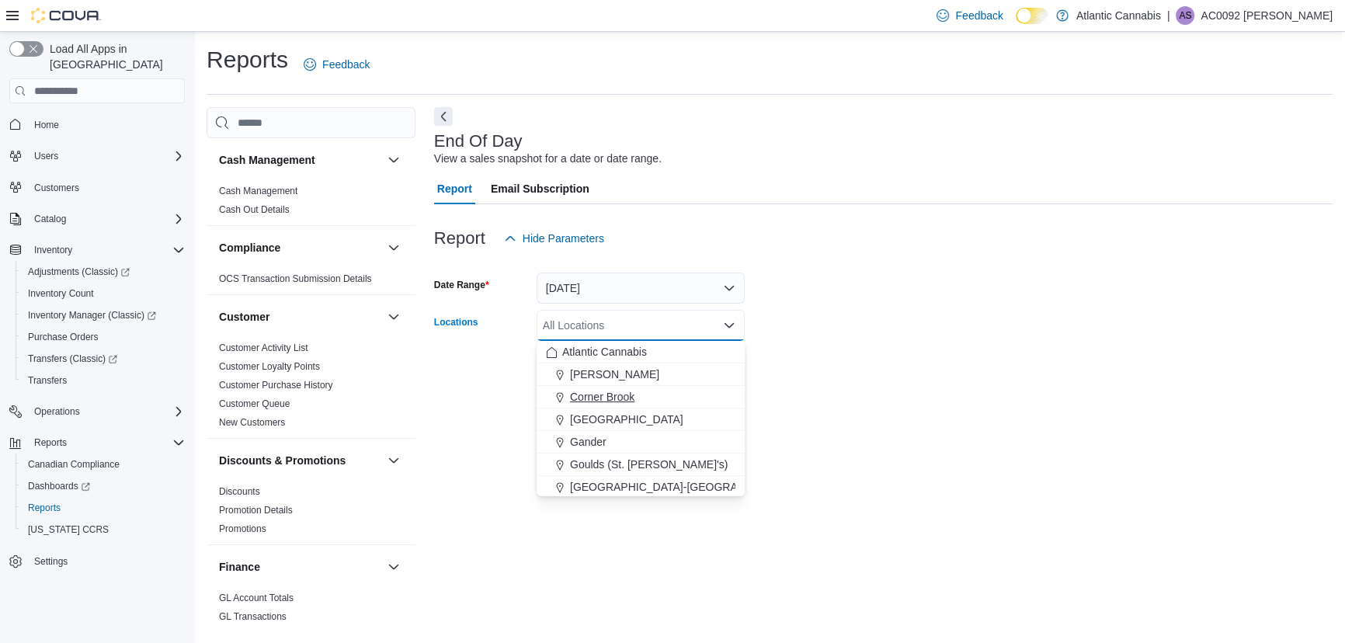
click at [615, 397] on span "Corner Brook" at bounding box center [602, 397] width 64 height 16
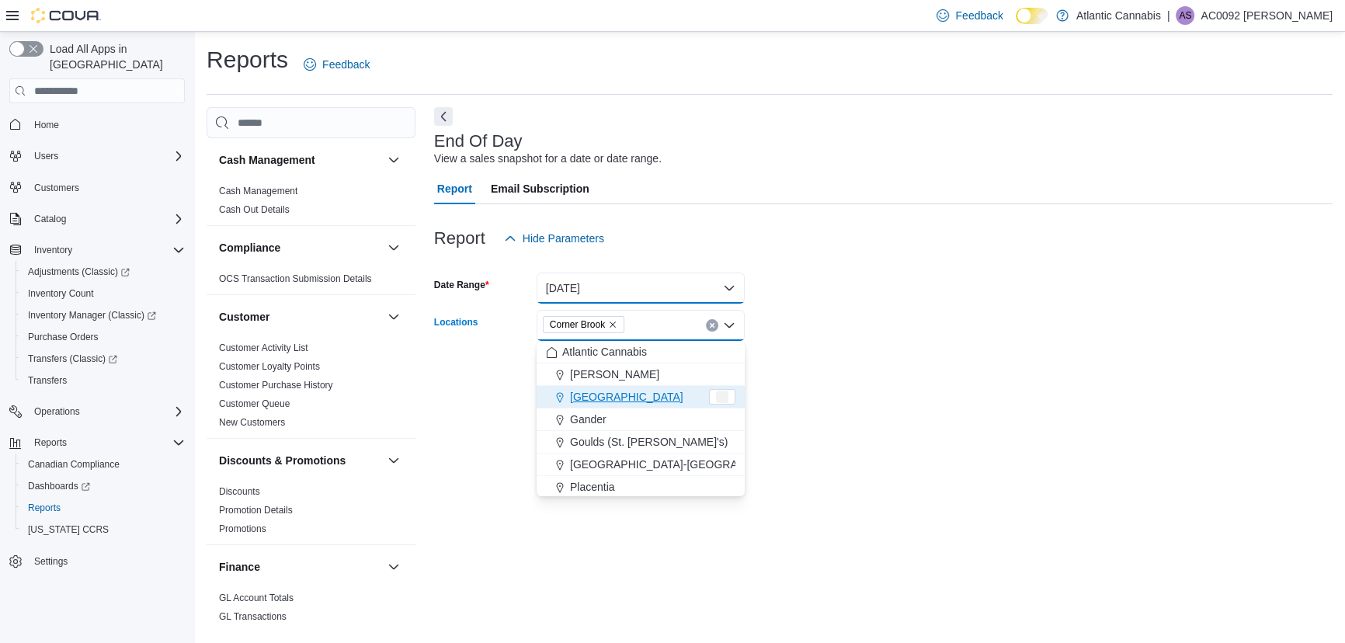
click at [730, 289] on button "[DATE]" at bounding box center [640, 287] width 208 height 31
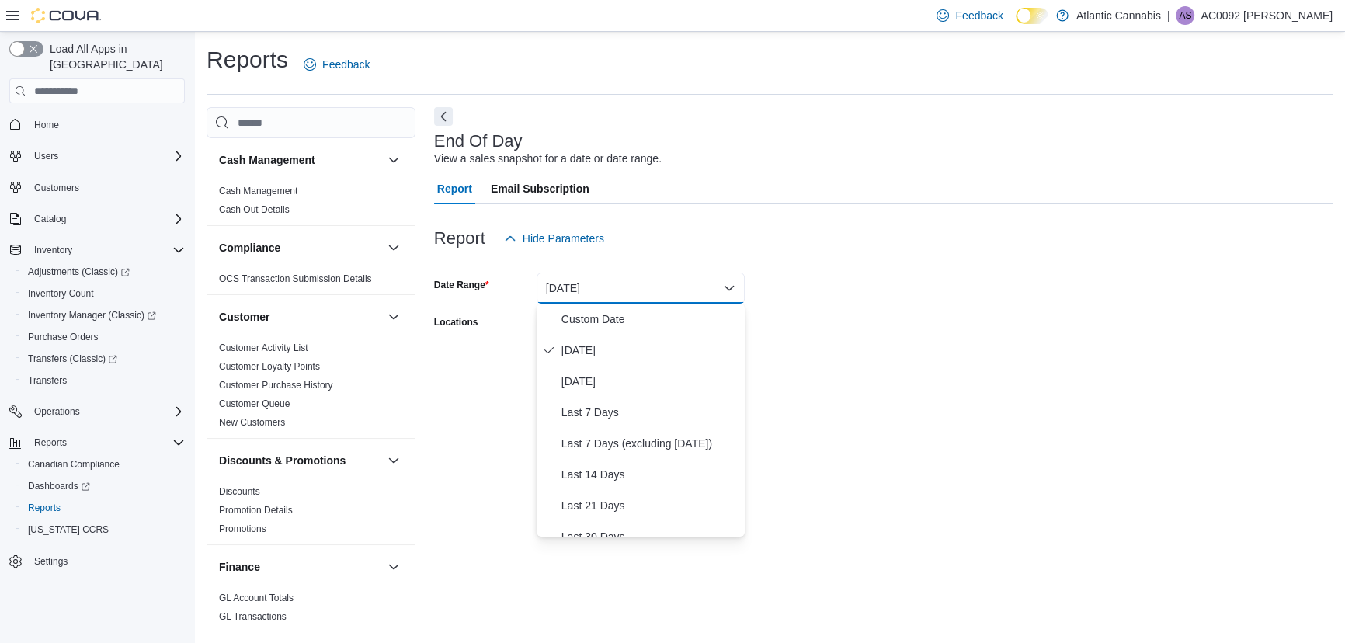
drag, startPoint x: 783, startPoint y: 228, endPoint x: 734, endPoint y: 317, distance: 101.1
click at [783, 231] on div "Report Hide Parameters" at bounding box center [883, 238] width 898 height 31
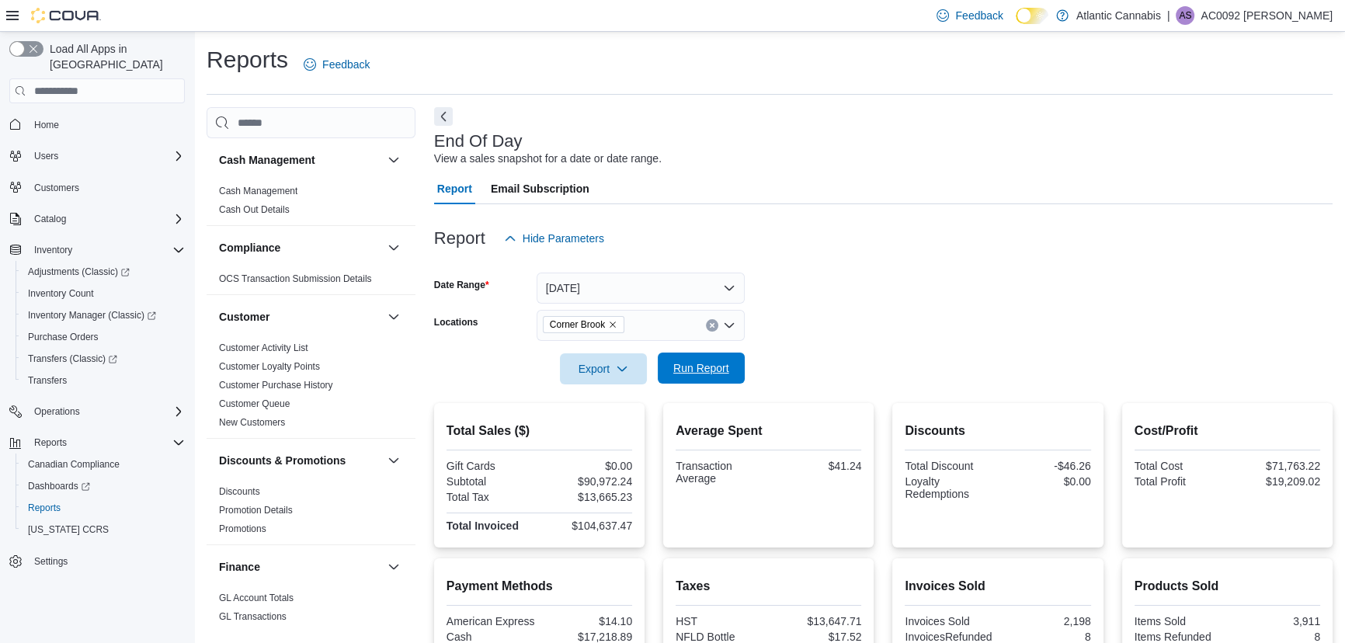
click at [716, 372] on span "Run Report" at bounding box center [701, 368] width 56 height 16
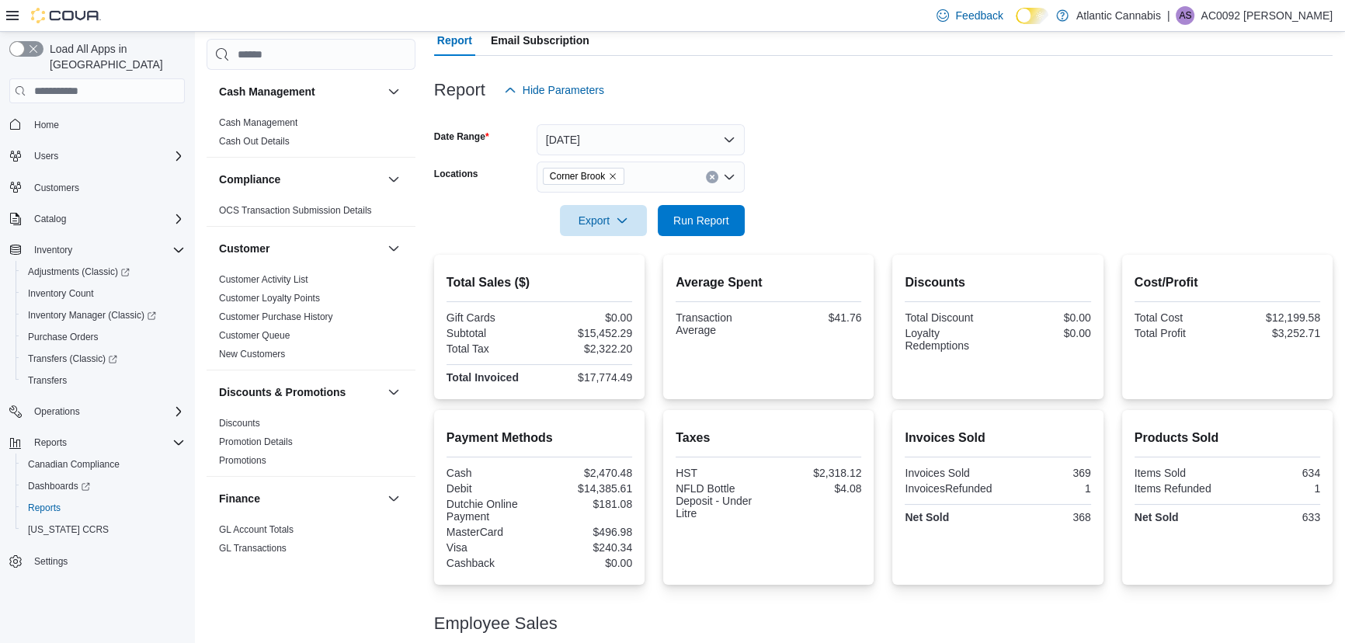
scroll to position [141, 0]
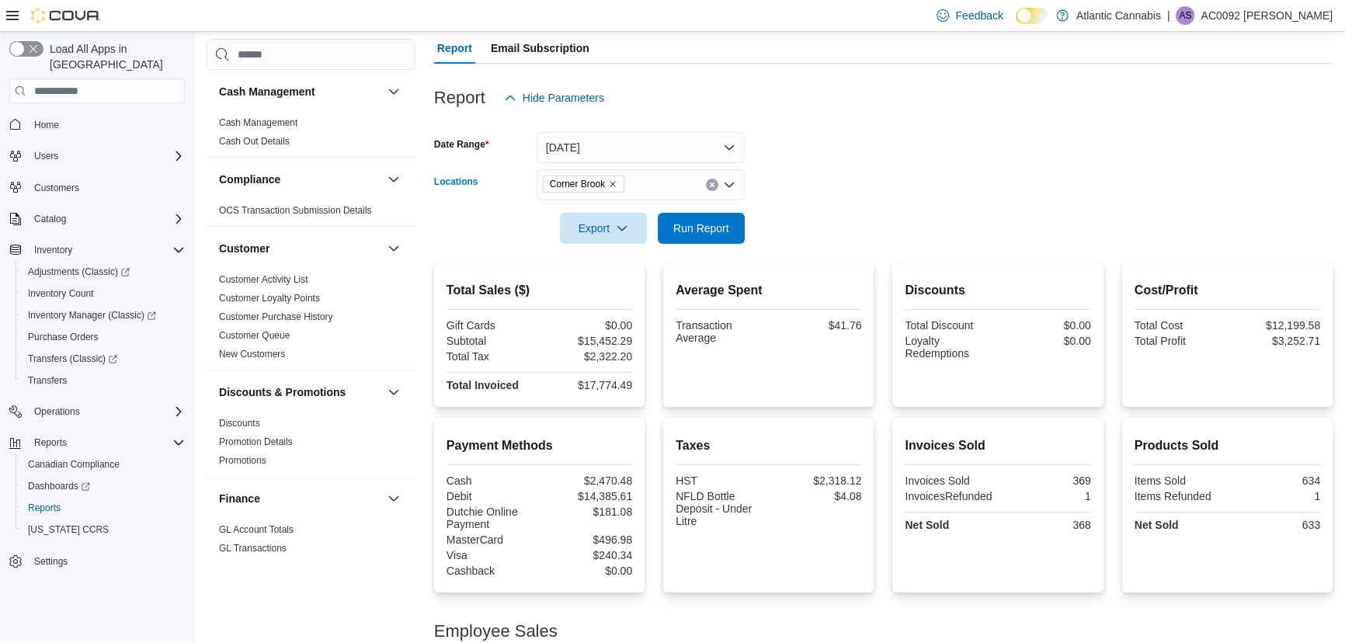
click at [612, 175] on span "Corner Brook" at bounding box center [584, 183] width 82 height 17
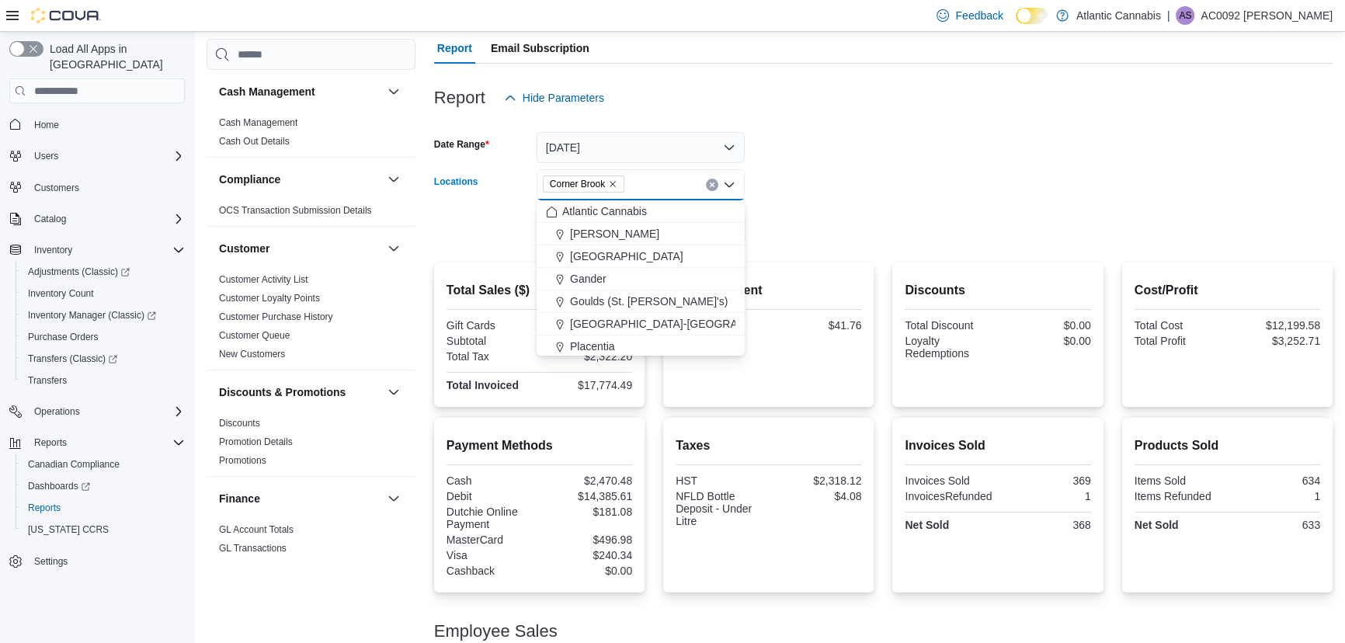
click at [616, 180] on icon "Remove Corner Brook from selection in this group" at bounding box center [612, 183] width 9 height 9
click at [622, 314] on span "Topsail Road ([GEOGRAPHIC_DATA][PERSON_NAME])" at bounding box center [708, 322] width 276 height 16
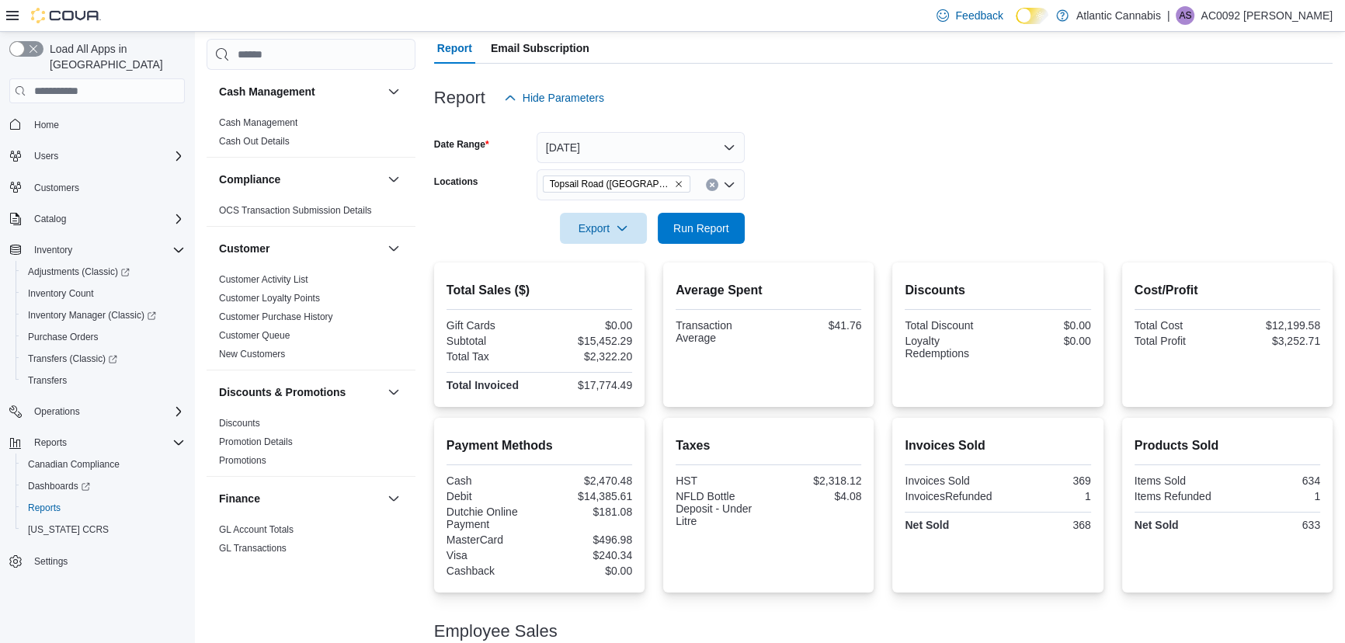
click at [752, 223] on form "Date Range [DATE] Locations [GEOGRAPHIC_DATA] ([GEOGRAPHIC_DATA][PERSON_NAME]) …" at bounding box center [883, 178] width 898 height 130
click at [737, 223] on button "Run Report" at bounding box center [701, 227] width 87 height 31
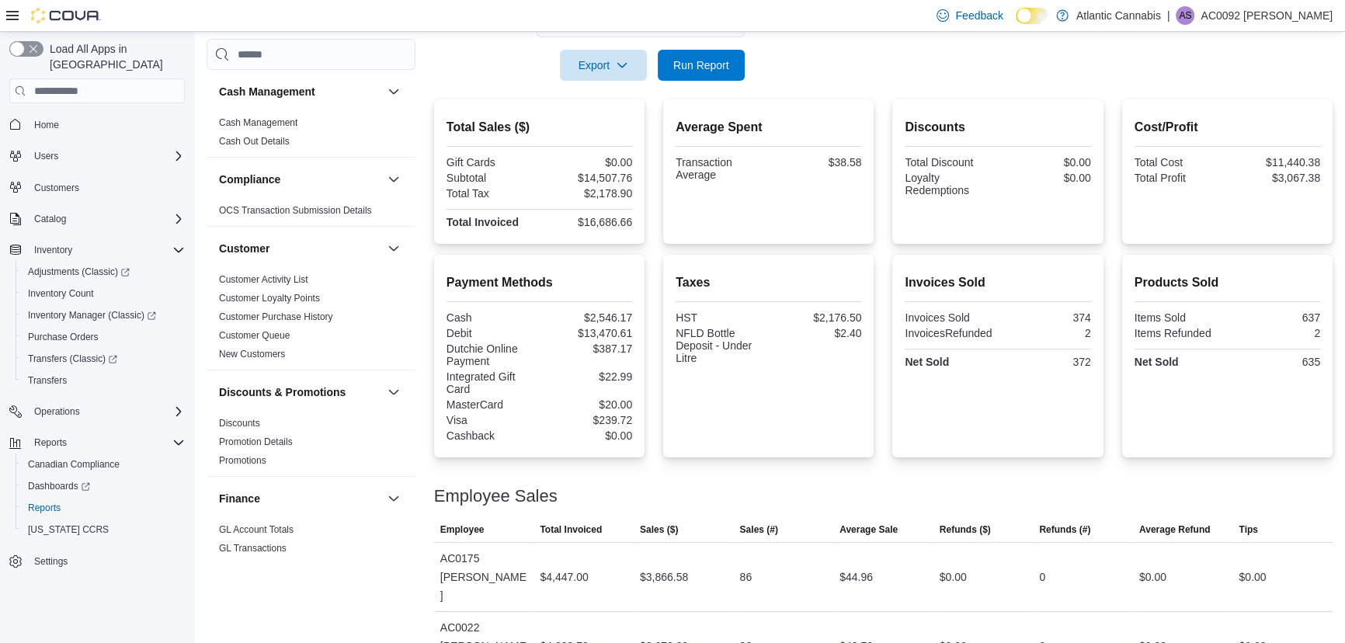
scroll to position [282, 0]
